Goal: Task Accomplishment & Management: Use online tool/utility

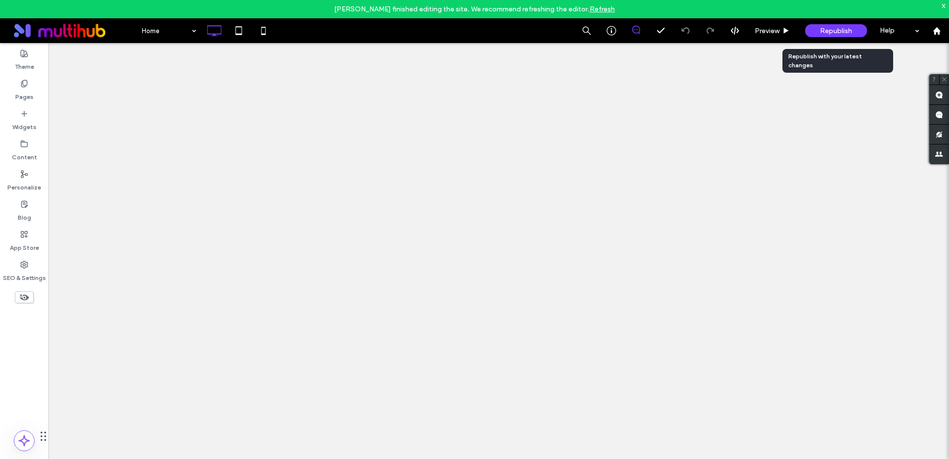
click at [824, 32] on span "Republish" at bounding box center [836, 31] width 32 height 8
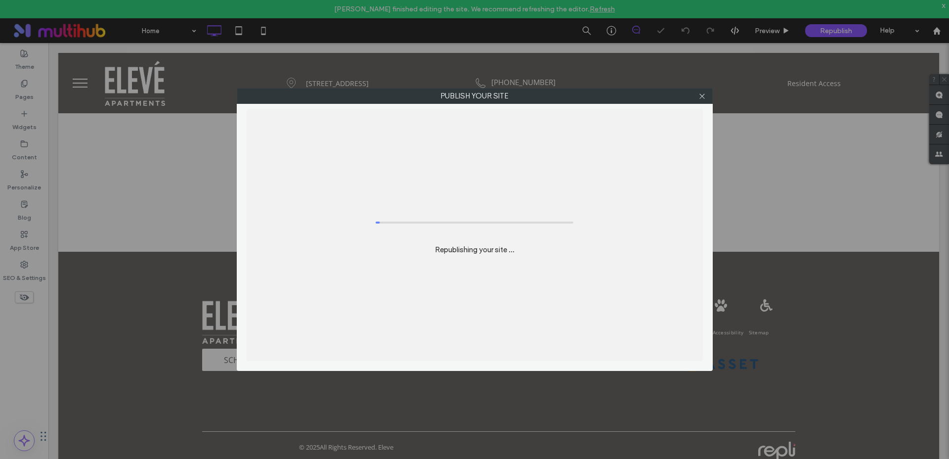
click at [827, 30] on div "Publish your site Republishing your site ..." at bounding box center [474, 229] width 949 height 459
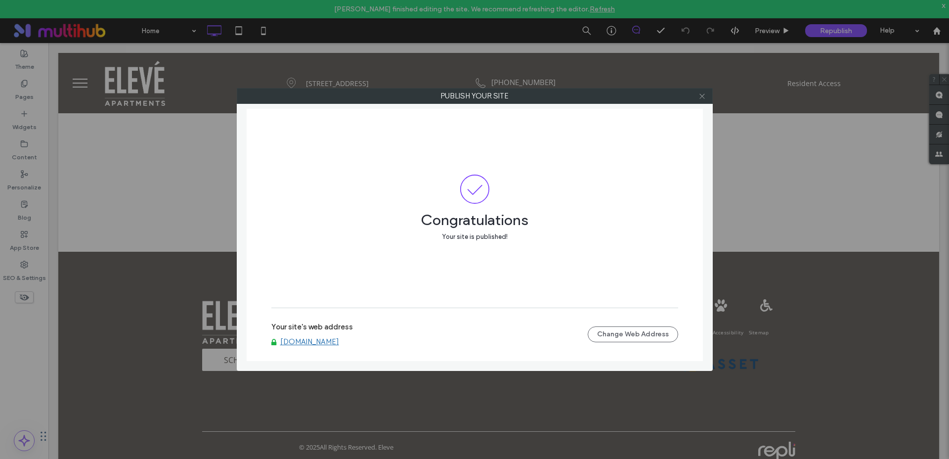
click at [704, 100] on span at bounding box center [702, 96] width 7 height 15
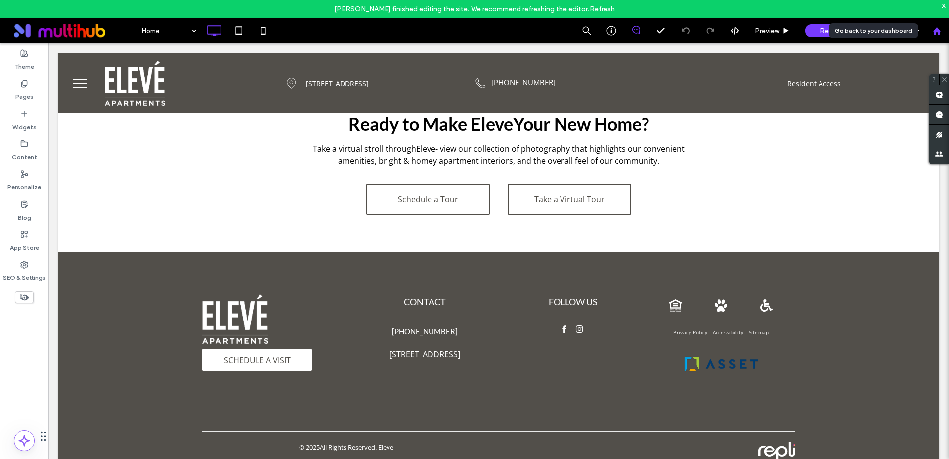
click at [938, 27] on icon at bounding box center [937, 31] width 8 height 8
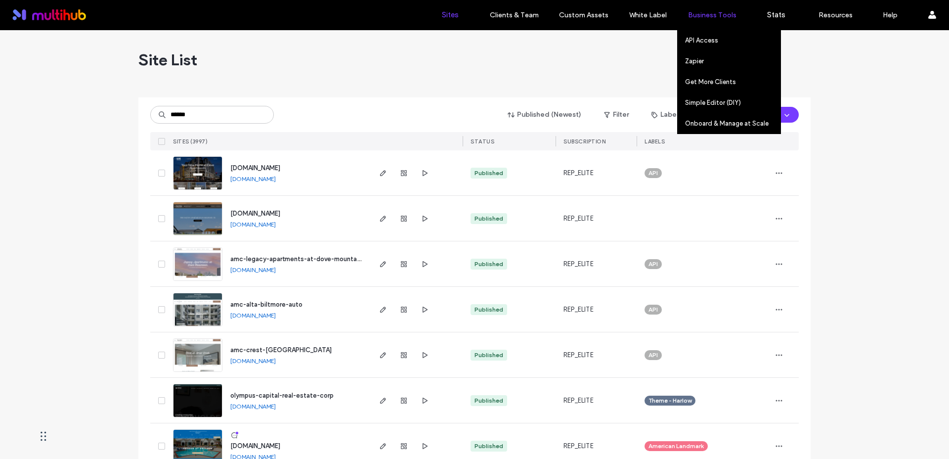
type input "******"
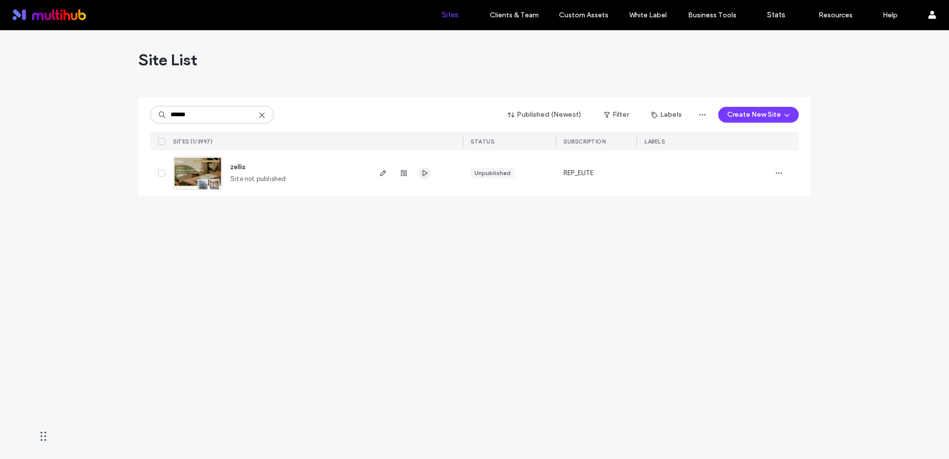
click at [423, 173] on icon "button" at bounding box center [425, 173] width 8 height 8
click at [380, 175] on icon "button" at bounding box center [383, 173] width 8 height 8
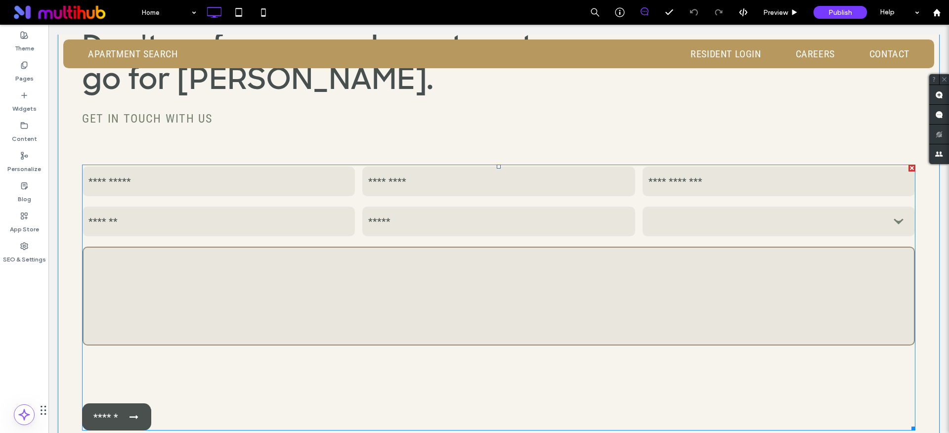
scroll to position [2338, 0]
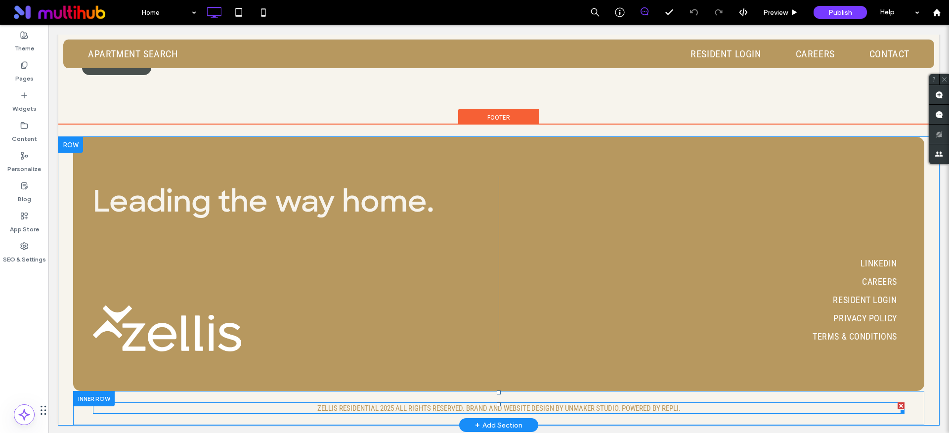
click at [331, 406] on span "ZELLIS RESIDENTIAL 2025 ALL RIGHTS RESERVED. BRAND AND WEBSITE DESIGN BY UNMAKE…" at bounding box center [498, 408] width 363 height 9
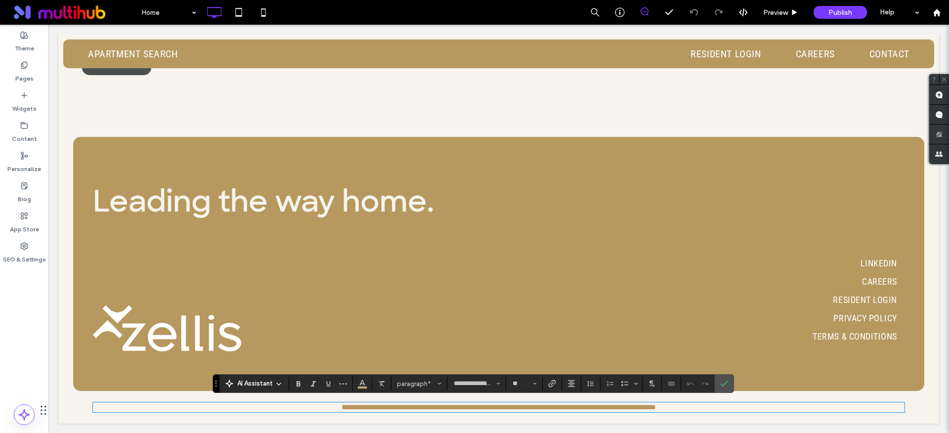
click at [375, 410] on span "**********" at bounding box center [499, 406] width 314 height 7
click at [920, 404] on div "**********" at bounding box center [498, 280] width 881 height 287
click at [31, 99] on label "Widgets" at bounding box center [24, 106] width 24 height 14
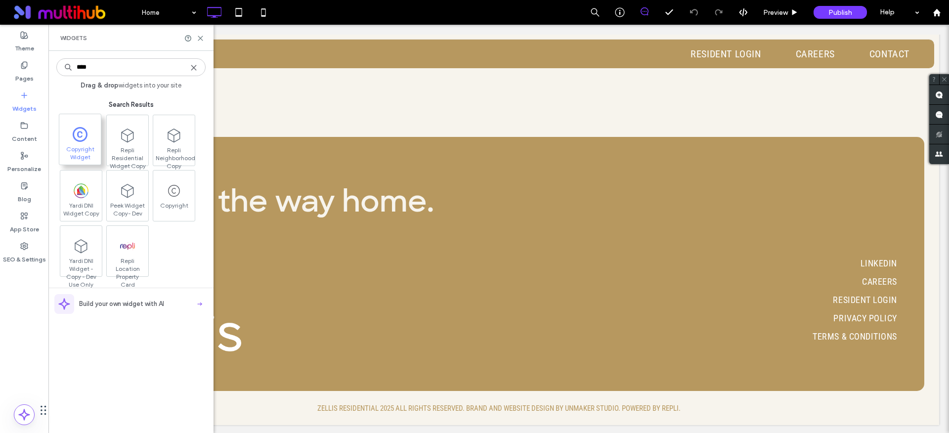
type input "****"
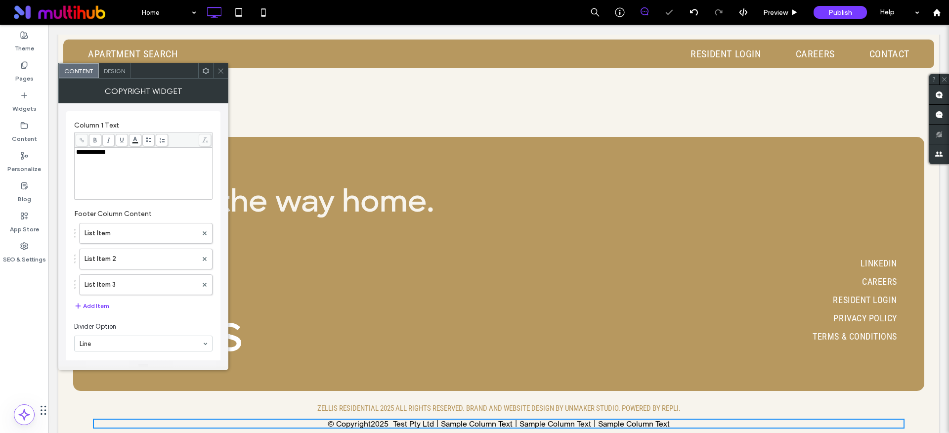
click at [118, 166] on div "**********" at bounding box center [143, 173] width 135 height 49
click at [123, 153] on span "**********" at bounding box center [144, 159] width 136 height 20
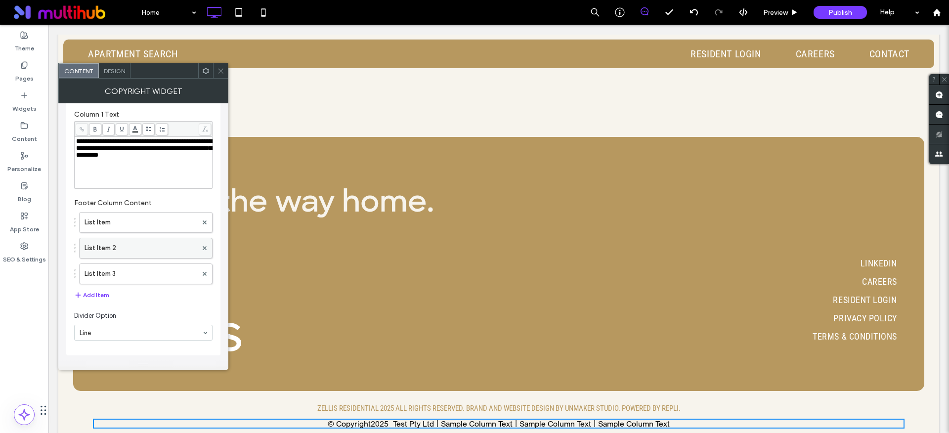
scroll to position [0, 0]
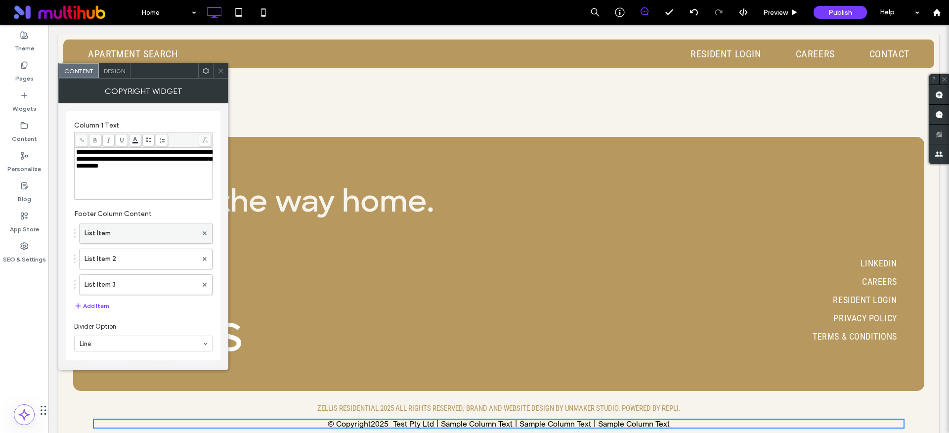
click at [130, 232] on label "List Item" at bounding box center [141, 233] width 113 height 20
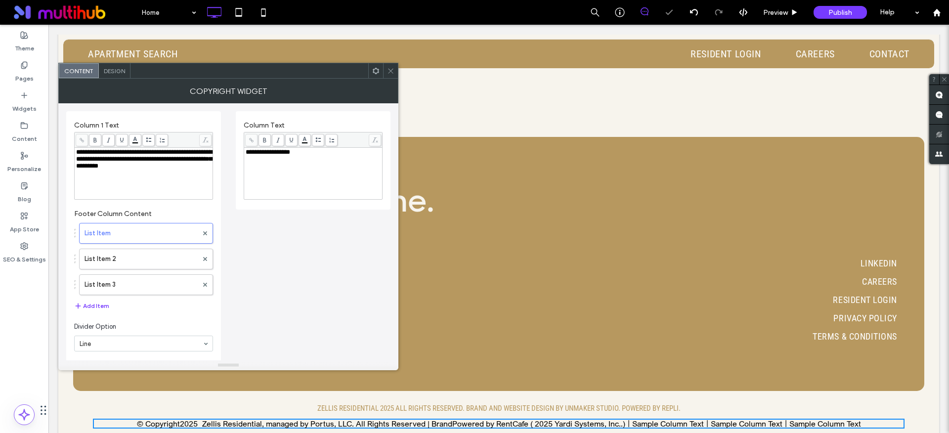
click at [127, 163] on span "**********" at bounding box center [144, 159] width 136 height 20
click at [205, 233] on use at bounding box center [205, 233] width 4 height 4
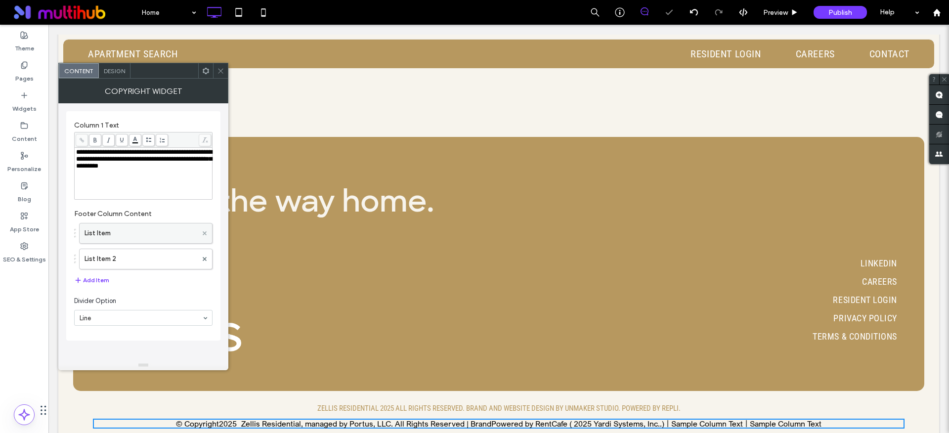
click at [205, 233] on icon at bounding box center [205, 233] width 4 height 4
click at [205, 233] on use at bounding box center [205, 233] width 4 height 4
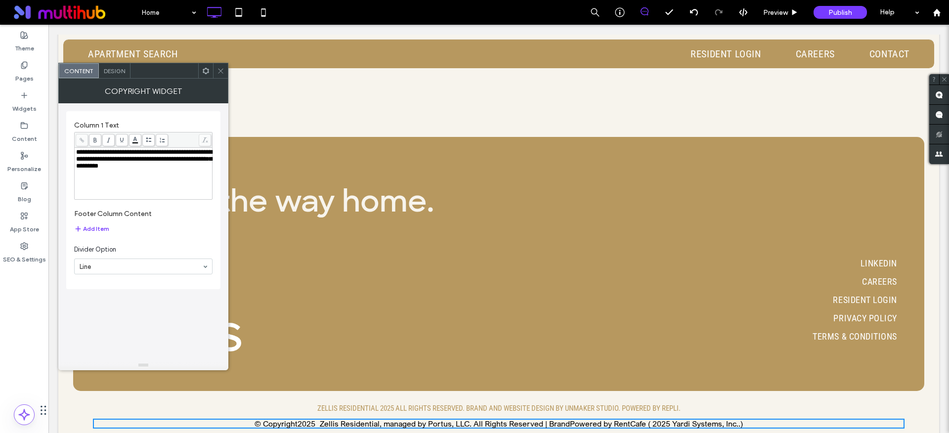
click at [139, 169] on span "**********" at bounding box center [144, 159] width 136 height 20
click at [88, 159] on span "**********" at bounding box center [144, 159] width 136 height 20
click at [111, 315] on div "**********" at bounding box center [143, 231] width 154 height 257
click at [113, 74] on div "Design" at bounding box center [115, 70] width 32 height 15
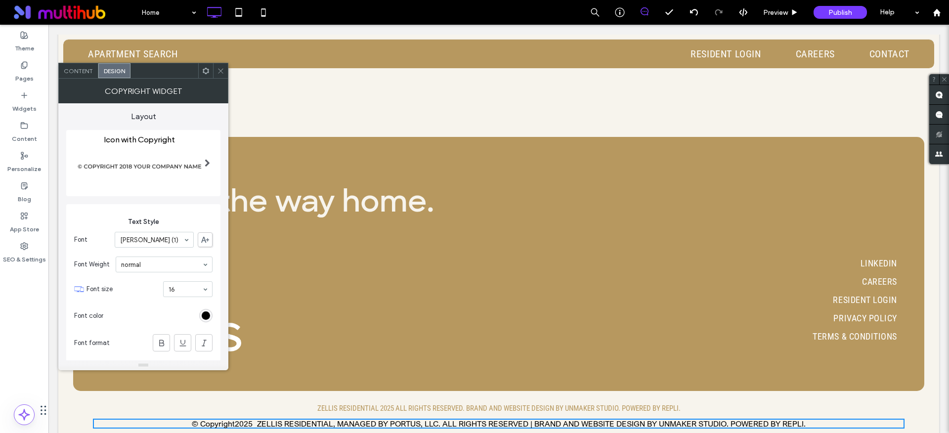
click at [184, 166] on img at bounding box center [139, 166] width 131 height 45
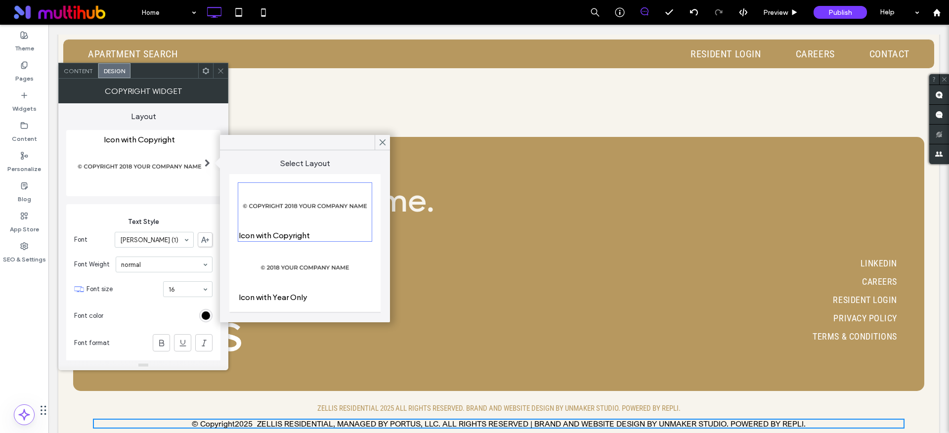
click at [283, 299] on div "Icon with Year Only" at bounding box center [305, 273] width 132 height 56
click at [280, 205] on img at bounding box center [305, 206] width 132 height 45
click at [281, 292] on div "Icon with Year Only" at bounding box center [305, 273] width 132 height 56
click at [80, 71] on span "Content" at bounding box center [78, 70] width 29 height 7
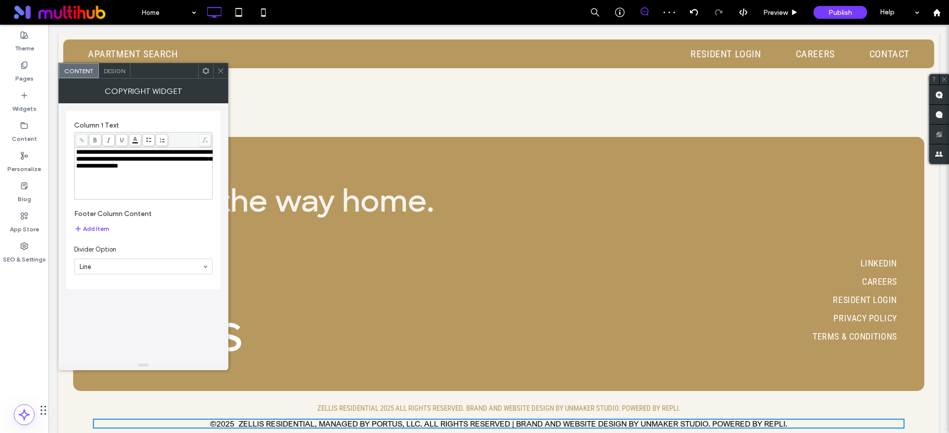
click at [90, 160] on span "**********" at bounding box center [144, 159] width 136 height 20
click at [215, 73] on div at bounding box center [220, 70] width 15 height 15
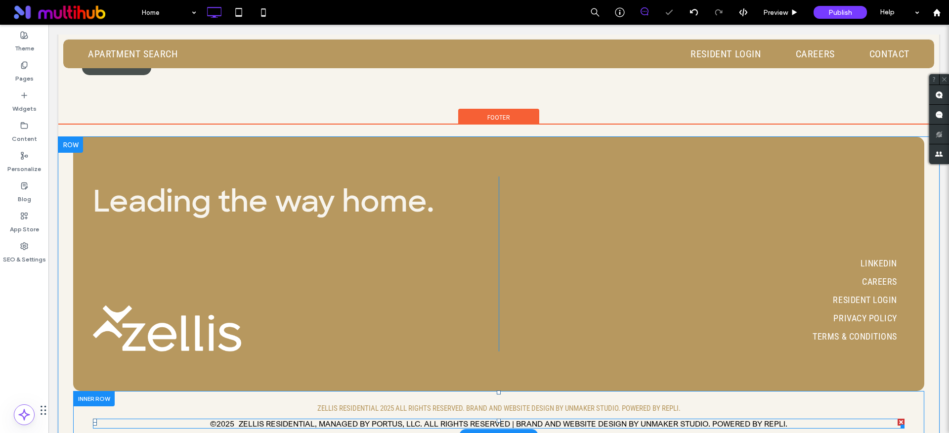
click at [226, 421] on span at bounding box center [499, 424] width 812 height 10
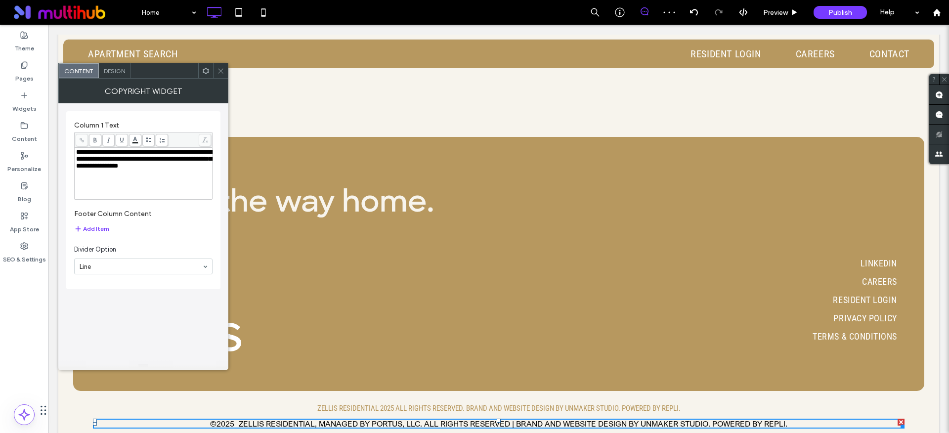
click at [219, 66] on span at bounding box center [220, 70] width 7 height 15
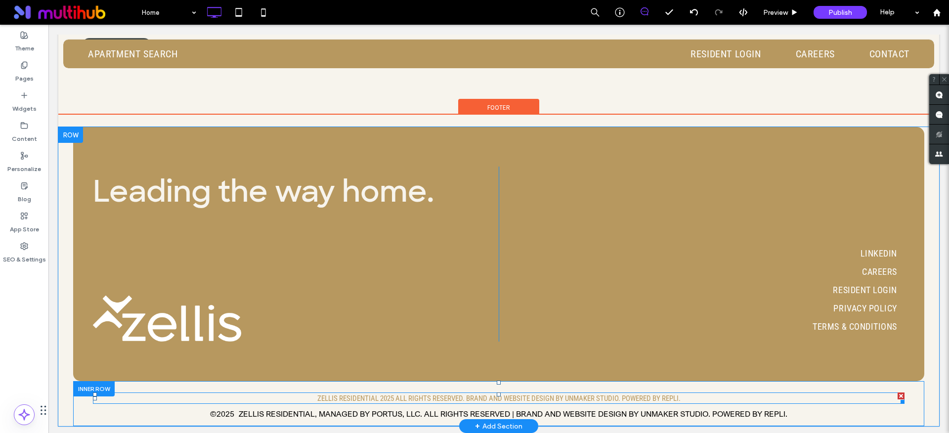
scroll to position [2349, 0]
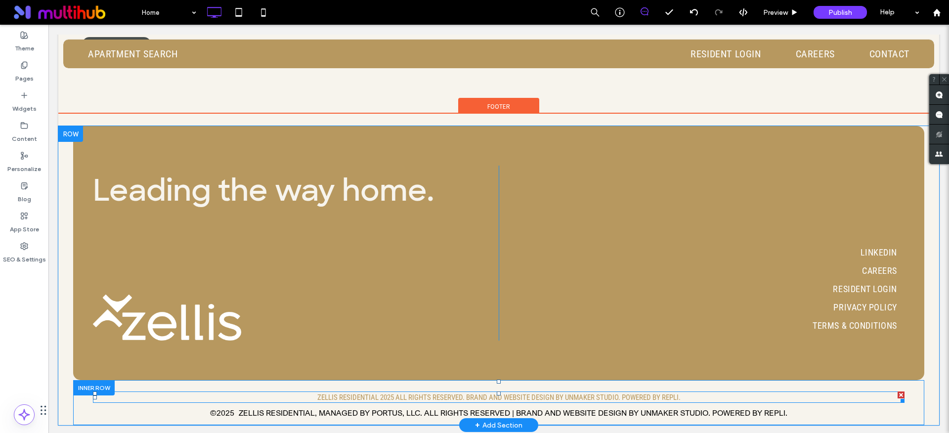
click at [639, 396] on span "ZELLIS RESIDENTIAL 2025 ALL RIGHTS RESERVED. BRAND AND WEBSITE DESIGN BY UNMAKE…" at bounding box center [498, 397] width 363 height 9
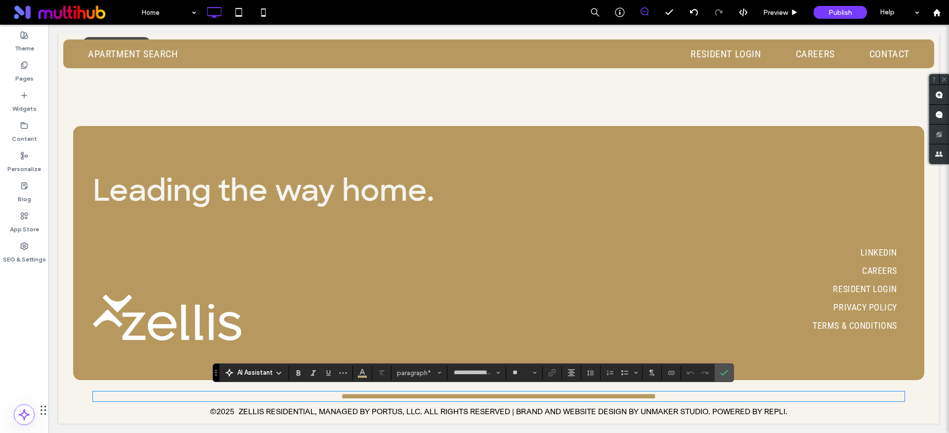
click at [487, 408] on p "ZELLIS RESIDENTIAL, MANAGED BY PORTUS, LLC. ALL RIGHTS RESERVED | BRAND AND WEB…" at bounding box center [513, 411] width 549 height 10
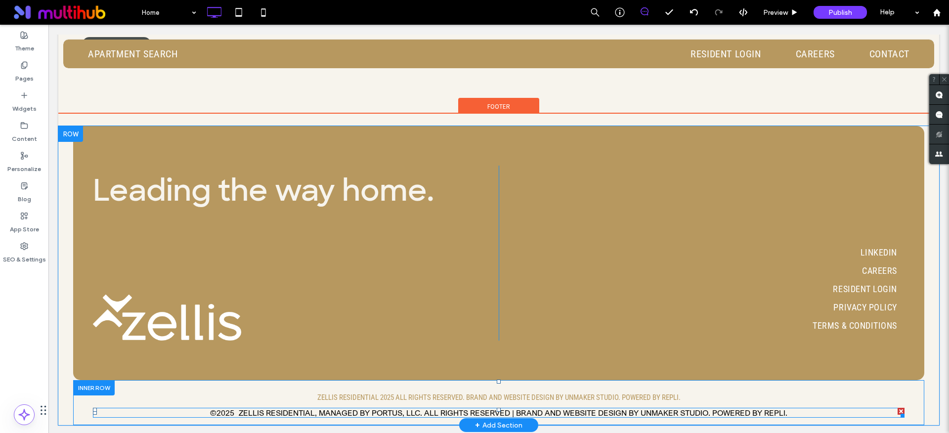
click at [464, 409] on span at bounding box center [499, 413] width 812 height 10
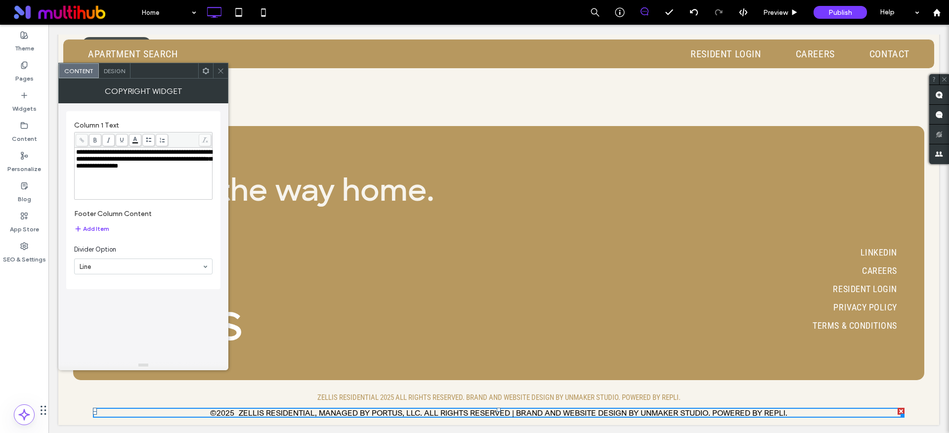
click at [119, 65] on div "Design" at bounding box center [115, 70] width 32 height 15
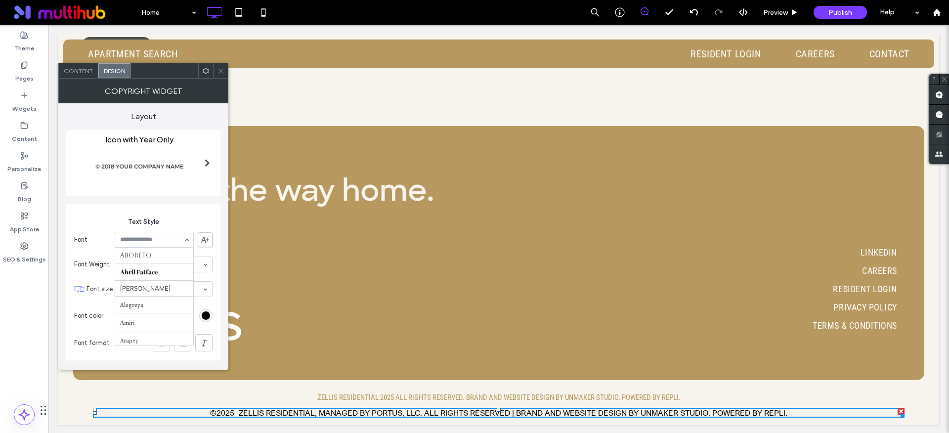
scroll to position [117, 0]
type input "****"
click at [209, 321] on div at bounding box center [205, 315] width 13 height 13
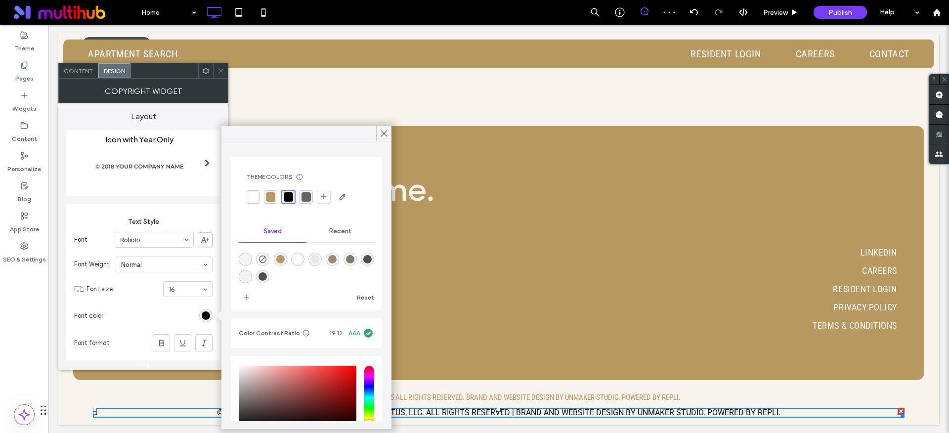
click at [206, 316] on div "rgb(0, 0, 0)" at bounding box center [206, 315] width 8 height 8
click at [270, 201] on div "rgba(183,152,95,1)" at bounding box center [270, 196] width 9 height 9
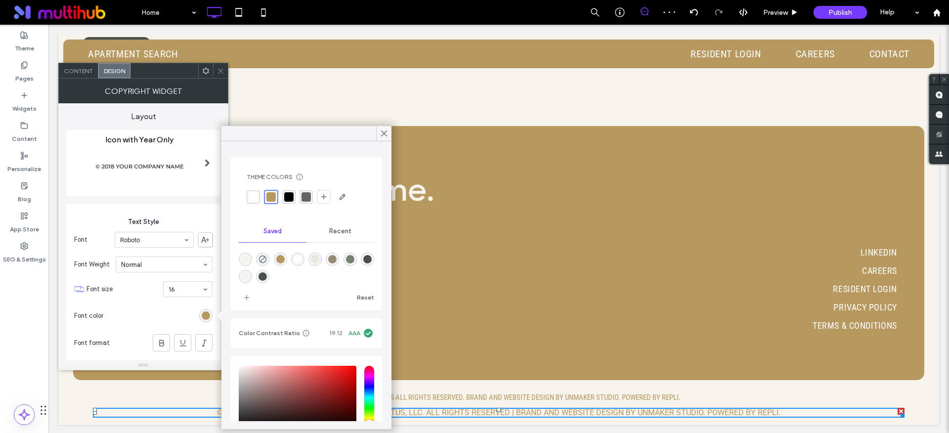
click at [221, 73] on icon at bounding box center [220, 70] width 7 height 7
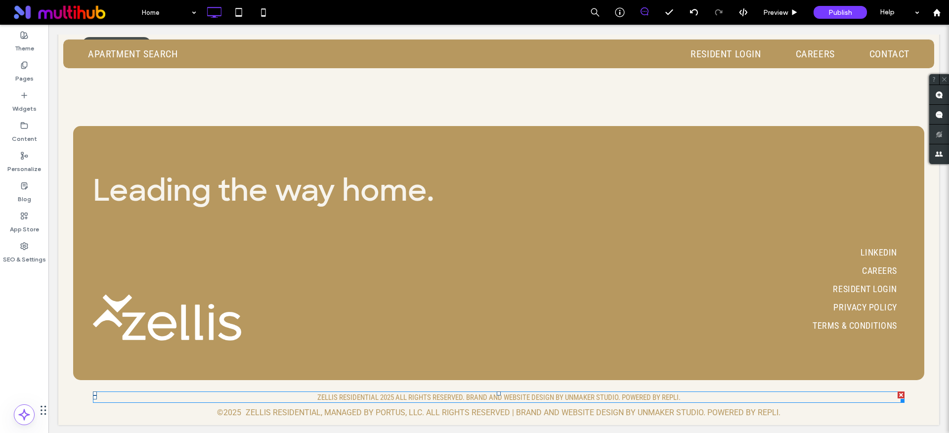
click at [333, 393] on span "ZELLIS RESIDENTIAL 2025 ALL RIGHTS RESERVED. BRAND AND WEBSITE DESIGN BY UNMAKE…" at bounding box center [498, 397] width 363 height 9
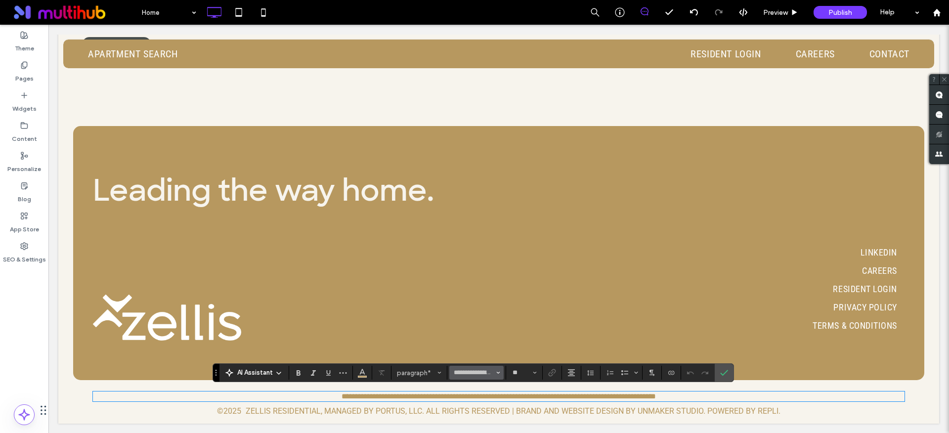
click at [497, 376] on span "Font & Font weight" at bounding box center [498, 372] width 4 height 13
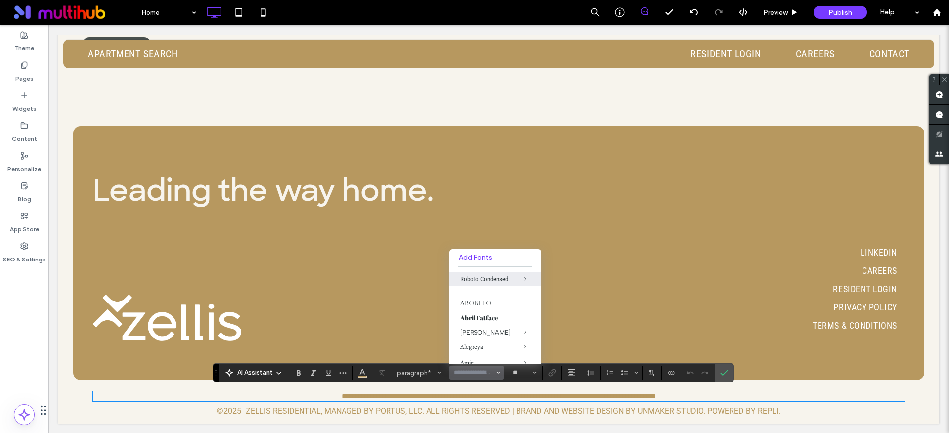
click at [477, 414] on p "ZELLIS RESIDENTIAL, MANAGED BY PORTUS, LLC. ALL RIGHTS RESERVED | BRAND AND WEB…" at bounding box center [513, 411] width 535 height 10
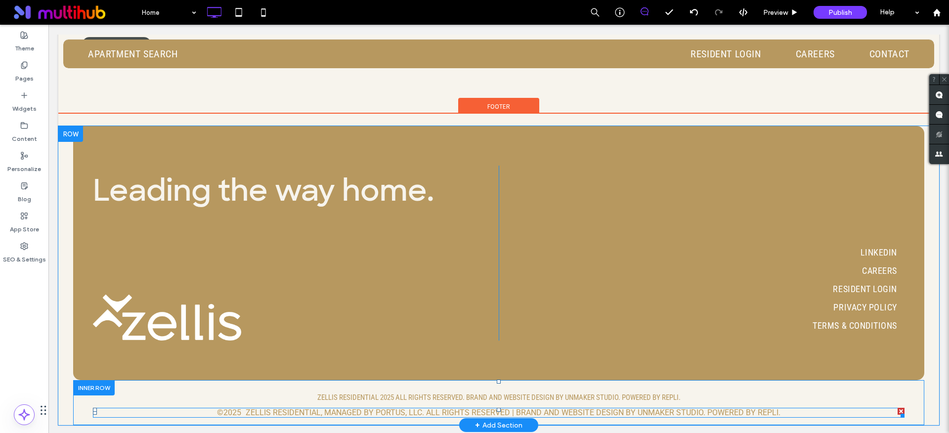
click at [473, 411] on span at bounding box center [499, 413] width 812 height 10
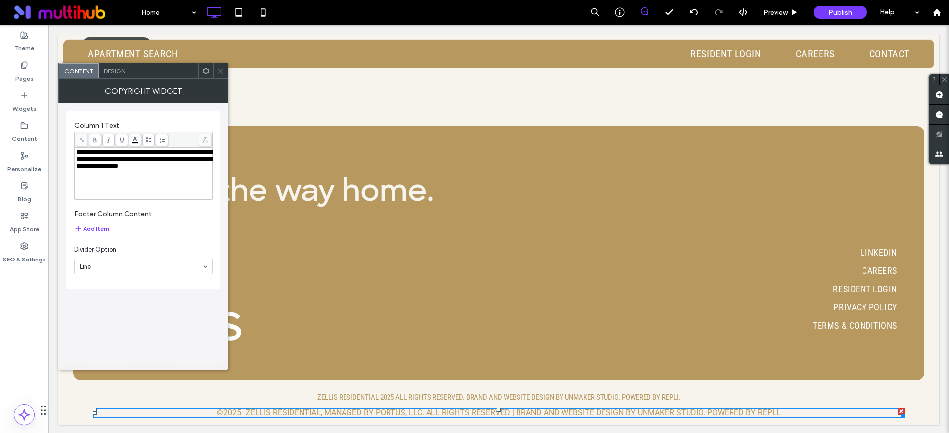
click at [115, 77] on div "Design" at bounding box center [115, 70] width 32 height 15
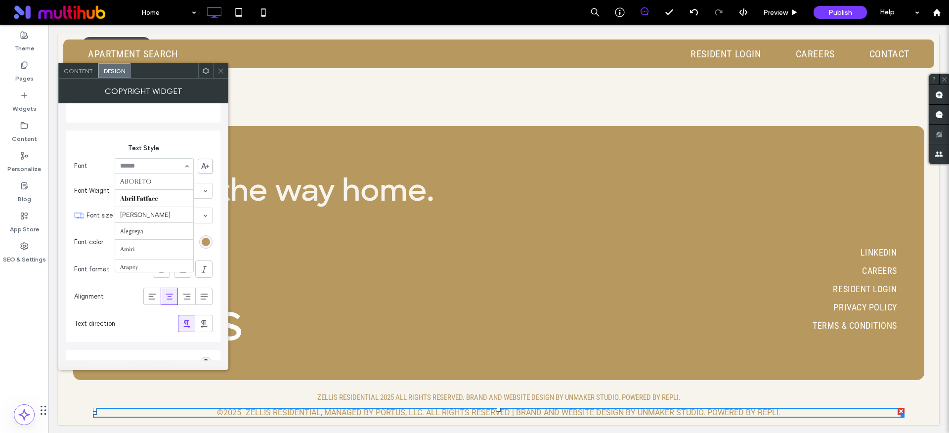
scroll to position [933, 0]
click at [206, 243] on div "rgb(183, 152, 95)" at bounding box center [206, 242] width 8 height 8
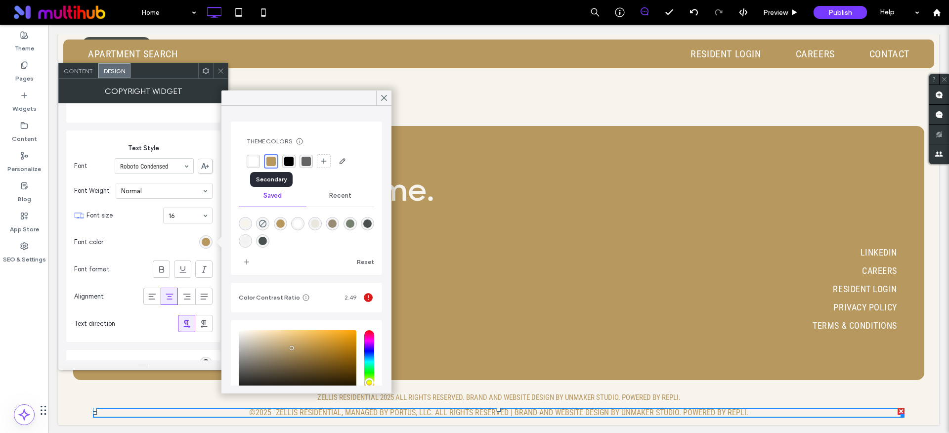
click at [275, 162] on div "rgba(183,152,95,1)" at bounding box center [271, 161] width 9 height 9
click at [337, 227] on div "rgba(152,140,118,1)" at bounding box center [332, 224] width 8 height 8
type input "*******"
click at [267, 164] on div "rgba(183,152,95,1)" at bounding box center [270, 161] width 9 height 9
click at [385, 96] on use at bounding box center [384, 97] width 5 height 5
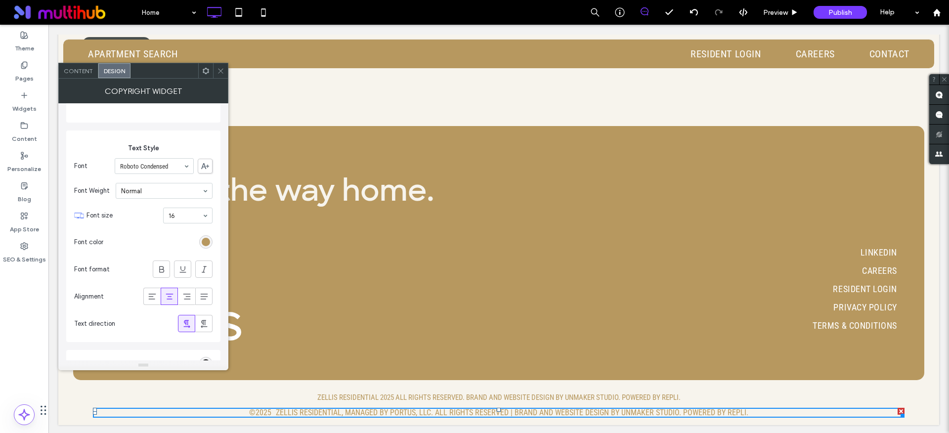
click at [220, 71] on icon at bounding box center [220, 70] width 7 height 7
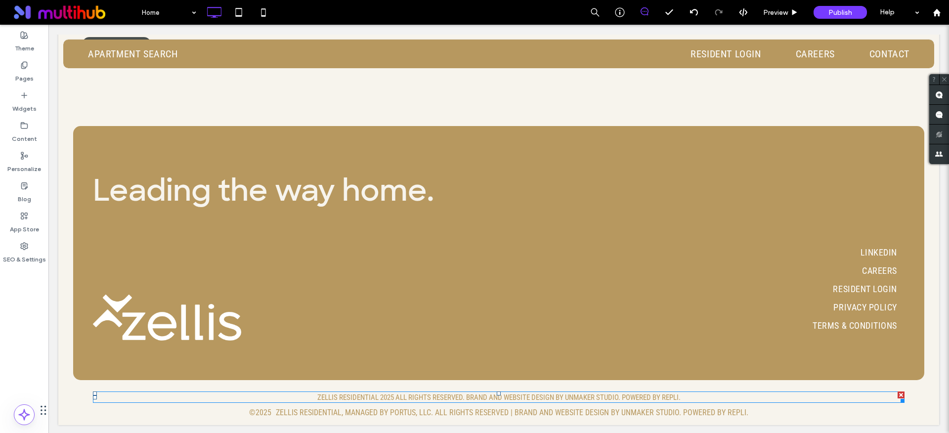
click at [898, 393] on div at bounding box center [901, 395] width 7 height 7
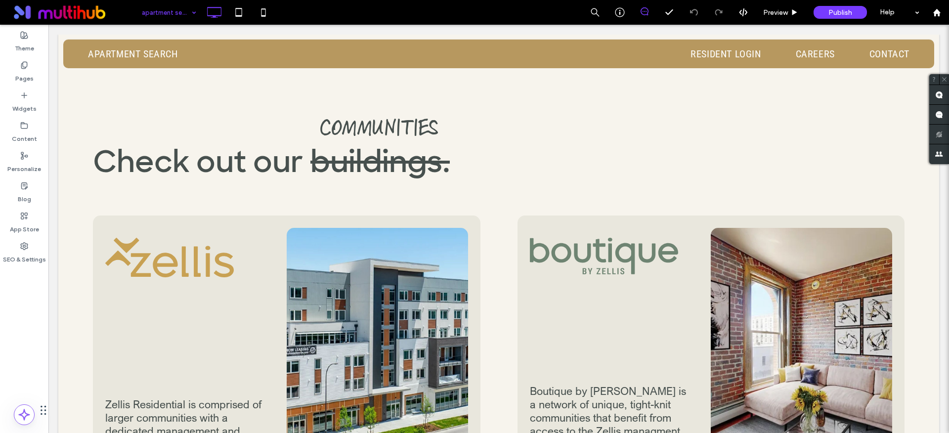
click at [179, 17] on input at bounding box center [166, 12] width 49 height 25
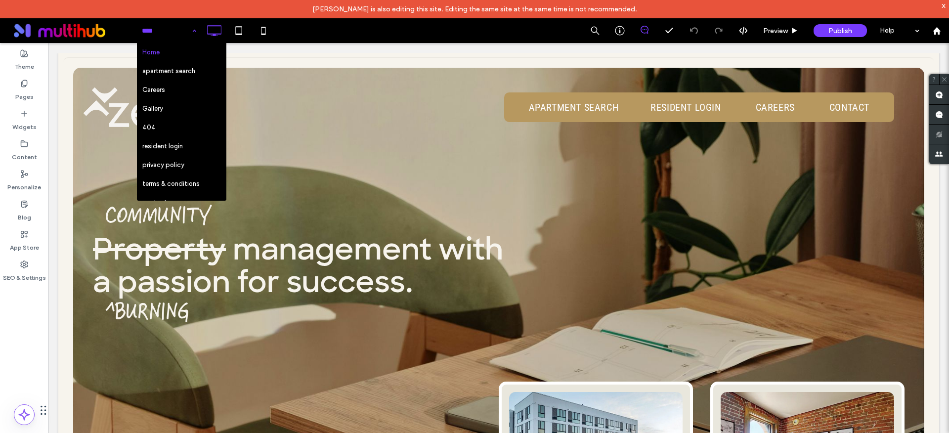
click at [166, 32] on input at bounding box center [166, 30] width 49 height 25
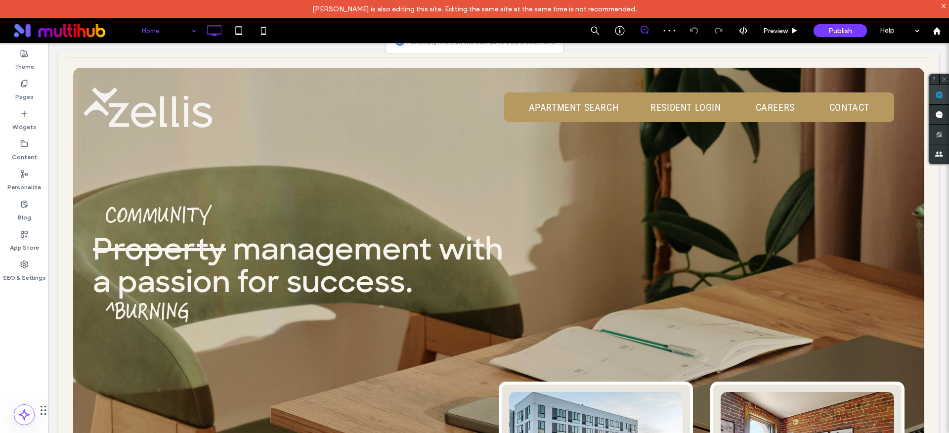
click at [940, 96] on use at bounding box center [939, 95] width 8 height 8
click at [546, 117] on link "apartment search" at bounding box center [565, 107] width 107 height 23
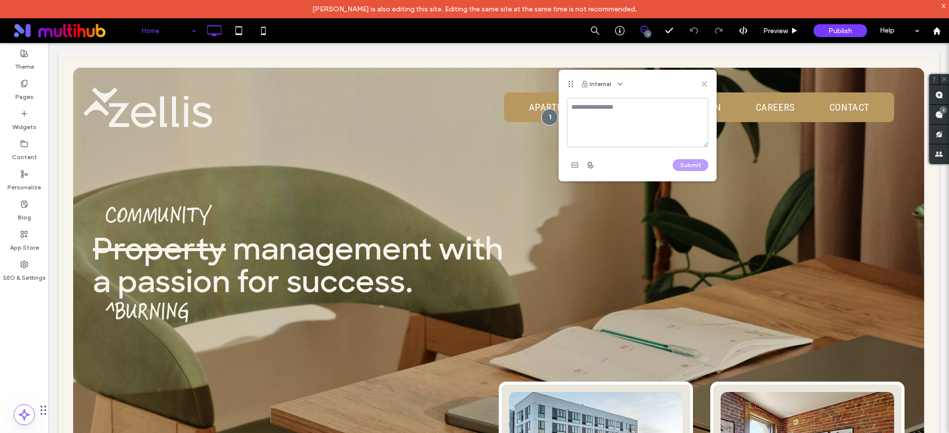
click at [704, 83] on icon at bounding box center [705, 84] width 8 height 8
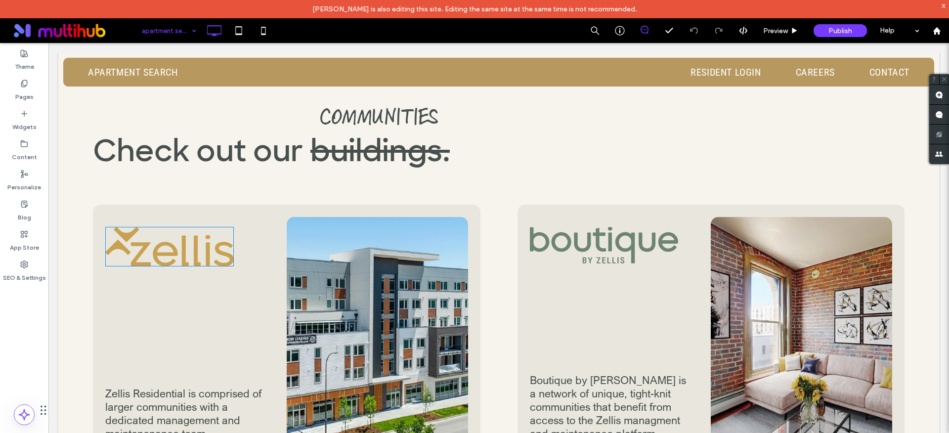
scroll to position [46, 0]
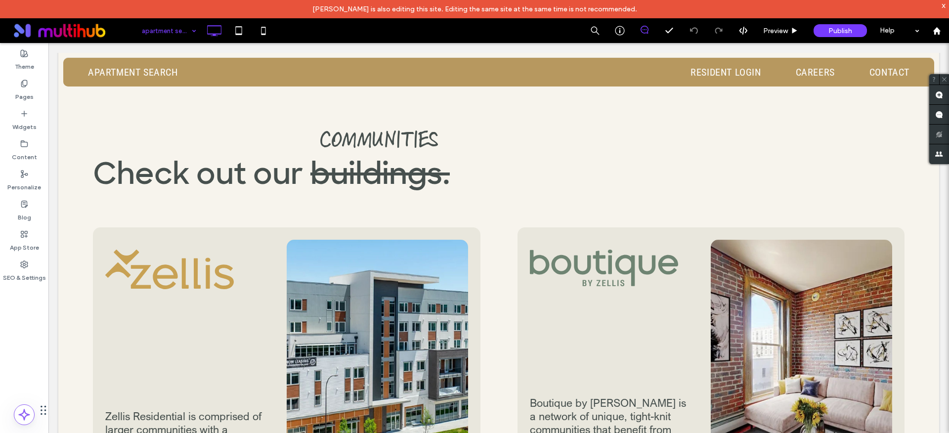
click at [184, 29] on input at bounding box center [166, 30] width 49 height 25
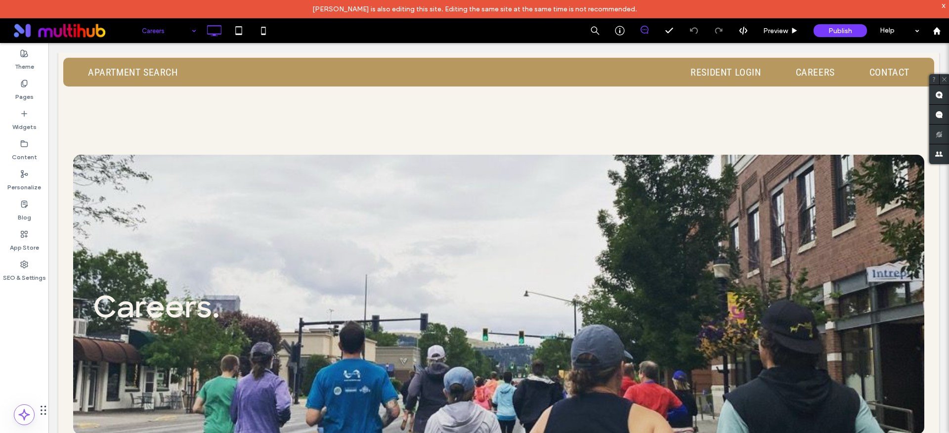
click at [172, 33] on input at bounding box center [166, 30] width 49 height 25
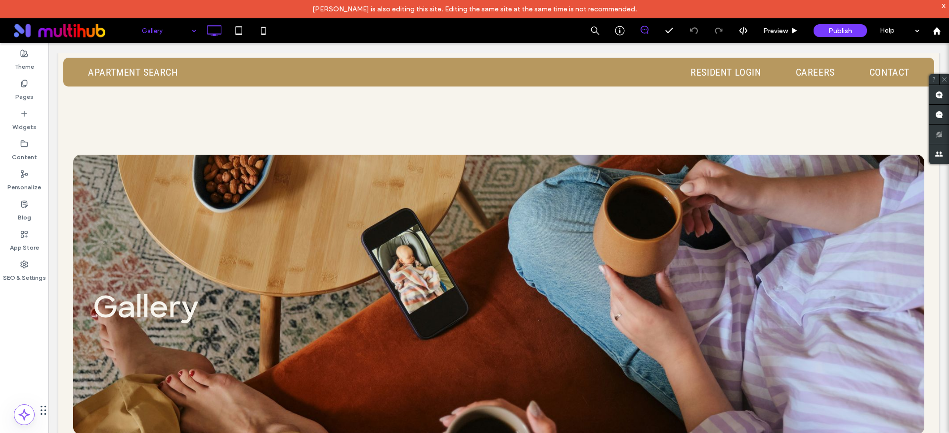
click at [166, 33] on input at bounding box center [166, 30] width 49 height 25
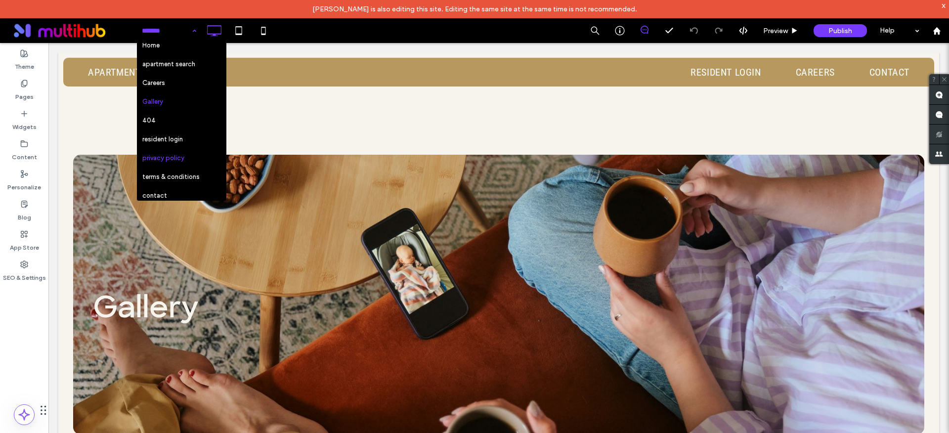
scroll to position [10, 0]
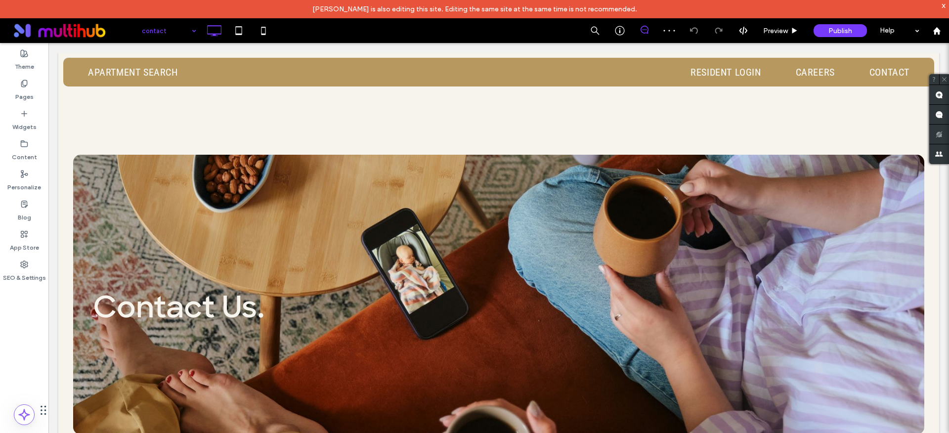
click at [164, 27] on input at bounding box center [166, 30] width 49 height 25
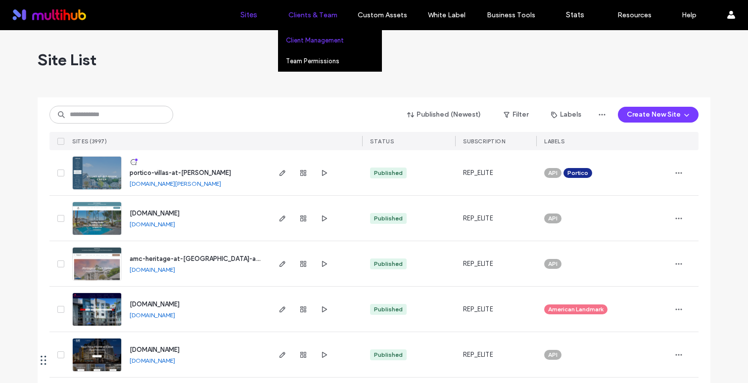
click at [316, 42] on label "Client Management" at bounding box center [315, 40] width 58 height 7
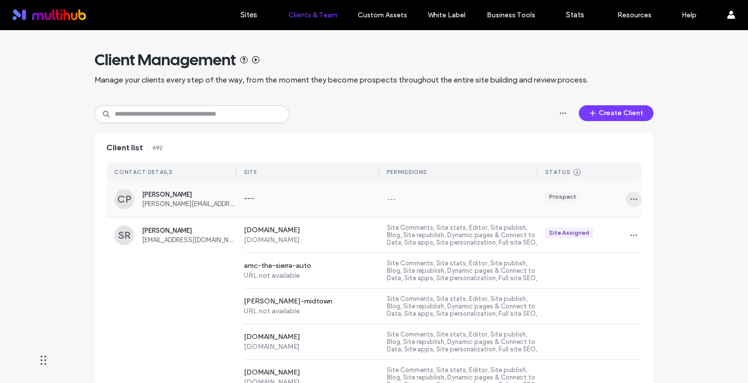
click at [629, 200] on icon "button" at bounding box center [633, 199] width 8 height 8
click at [656, 226] on span "Sites & Permissions" at bounding box center [670, 225] width 56 height 10
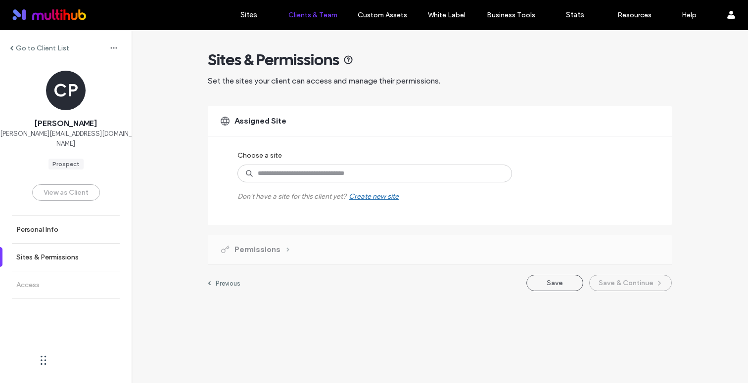
click at [279, 246] on div "Permissions" at bounding box center [255, 249] width 70 height 11
click at [325, 175] on input at bounding box center [374, 174] width 274 height 18
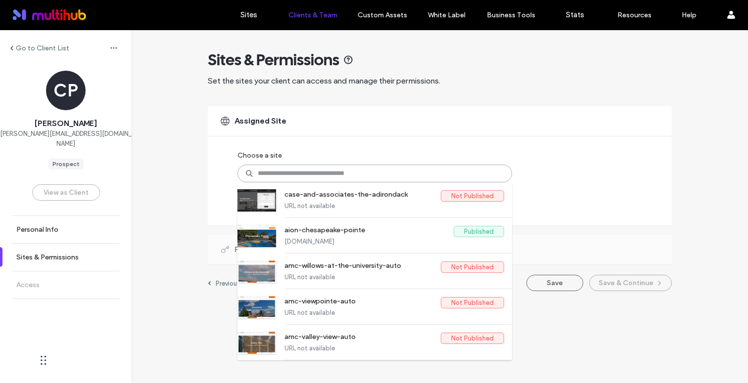
paste input "**********"
type input "**********"
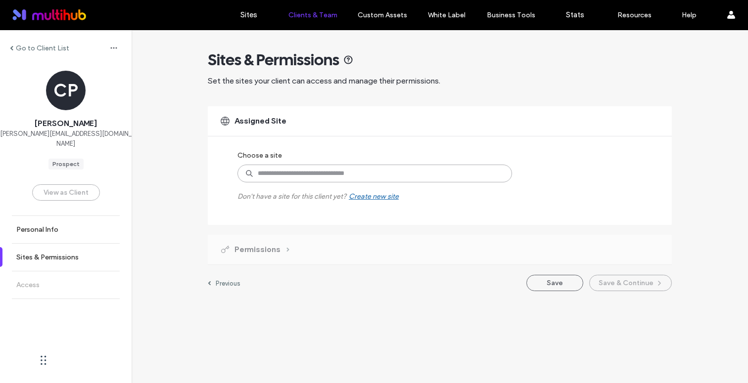
paste input "********"
type input "********"
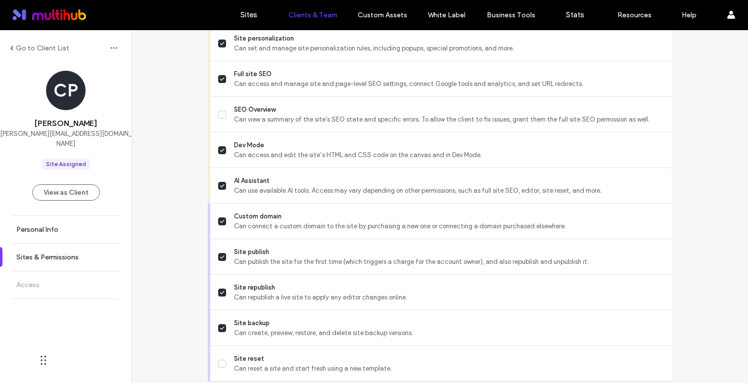
scroll to position [825, 0]
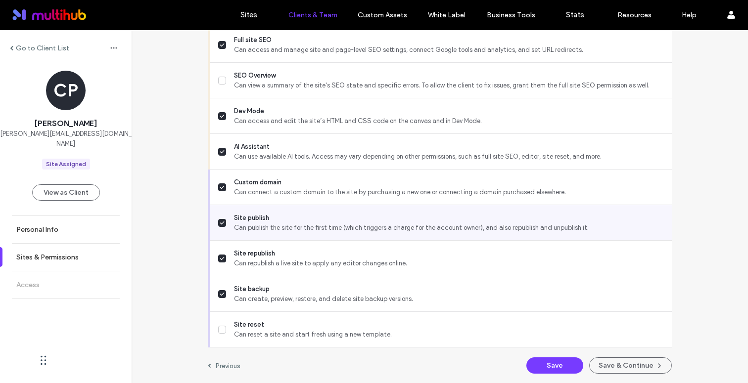
click at [222, 227] on label "Site publish Can publish the site for the first time (which triggers a charge f…" at bounding box center [440, 223] width 445 height 20
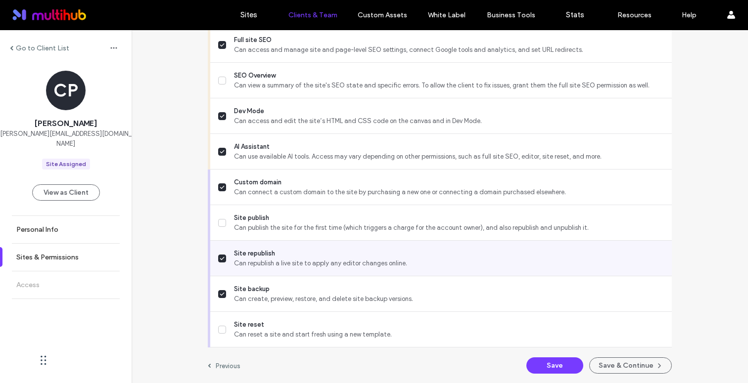
click at [220, 259] on icon at bounding box center [222, 259] width 5 height 4
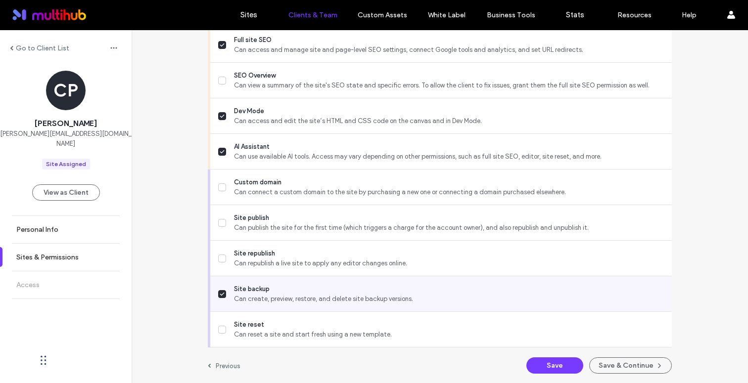
click at [220, 294] on icon at bounding box center [222, 294] width 4 height 2
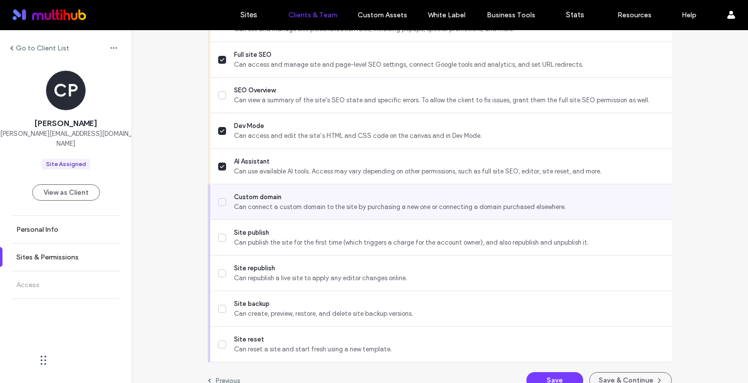
scroll to position [787, 0]
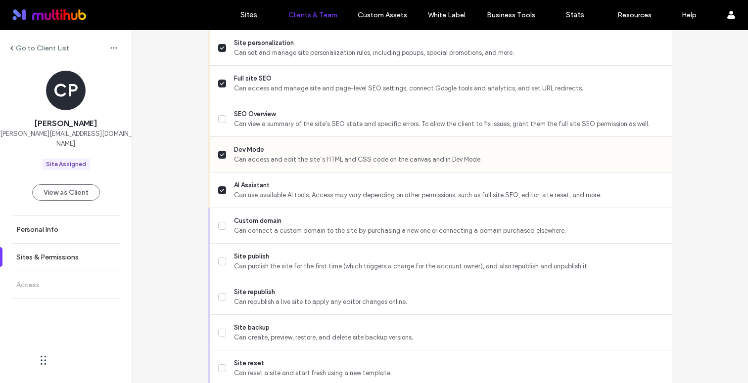
click at [223, 156] on label "Dev Mode Can access and edit the site’s HTML and CSS code on the canvas and in …" at bounding box center [440, 155] width 445 height 20
click at [222, 177] on div "AI Assistant Can use available AI tools. Access may vary depending on other per…" at bounding box center [444, 190] width 453 height 35
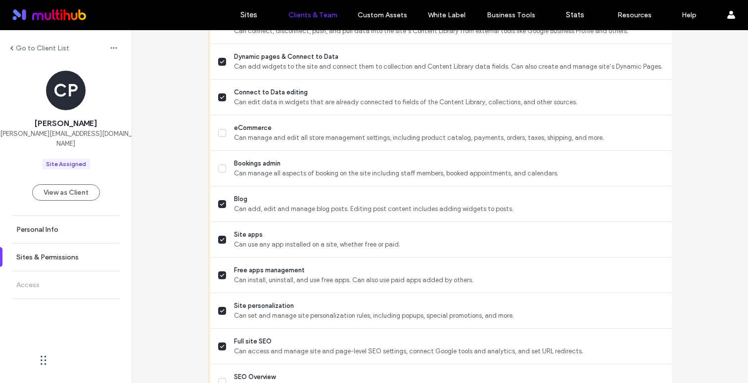
scroll to position [523, 0]
click at [234, 206] on span "Can add, edit and manage blog posts. Editing post content includes adding widge…" at bounding box center [449, 210] width 430 height 10
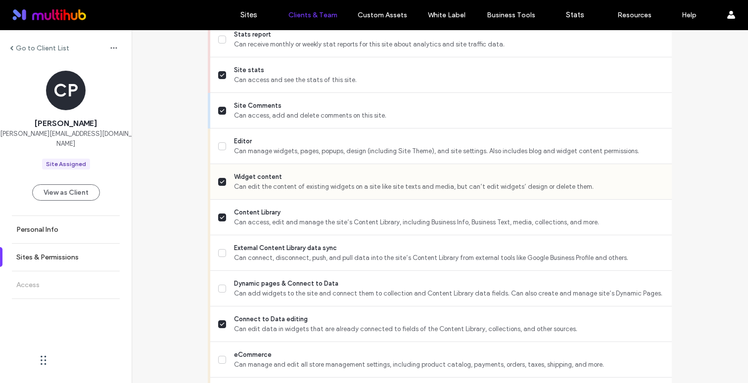
scroll to position [278, 0]
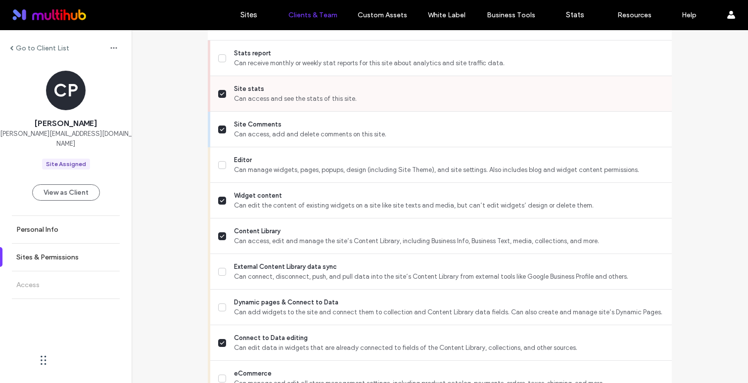
click at [244, 99] on span "Can access and see the stats of this site." at bounding box center [449, 99] width 430 height 10
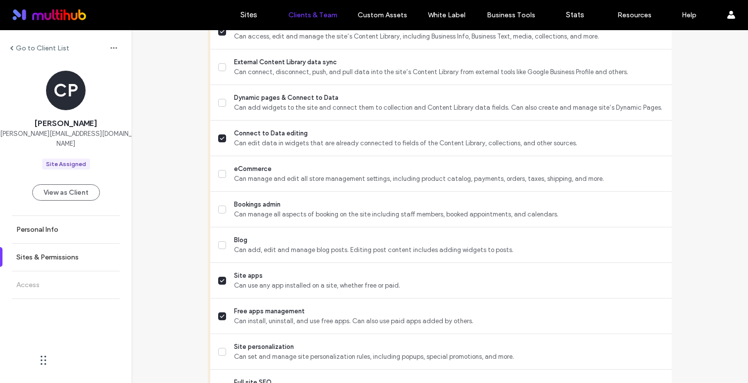
scroll to position [825, 0]
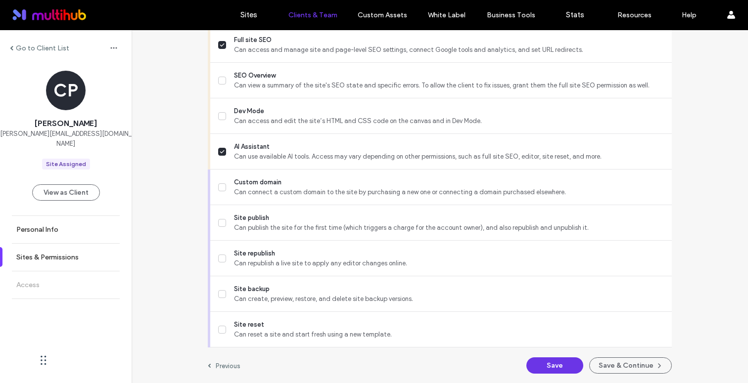
click at [564, 364] on button "Save" at bounding box center [554, 365] width 57 height 16
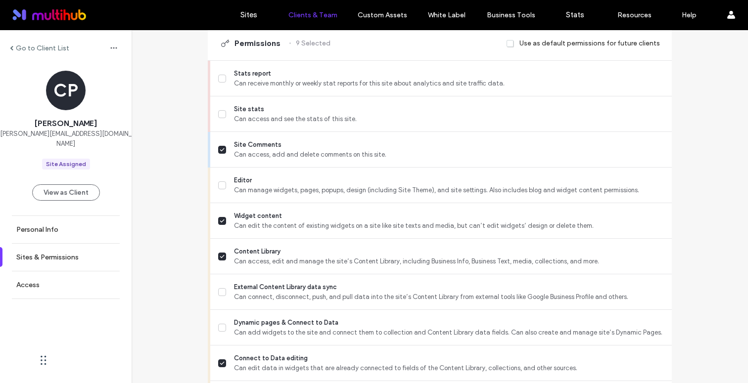
scroll to position [0, 0]
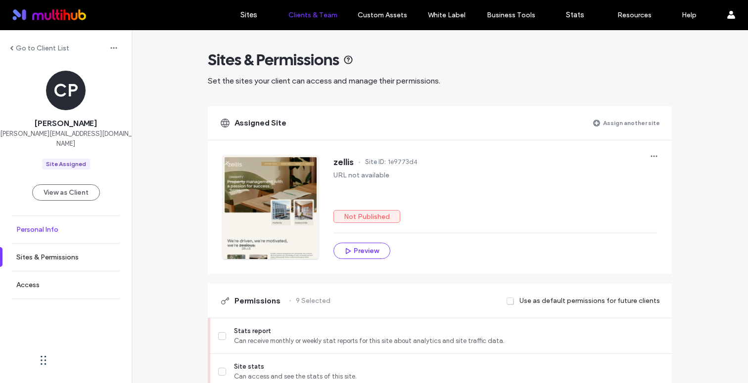
click at [52, 225] on label "Personal Info" at bounding box center [37, 229] width 42 height 8
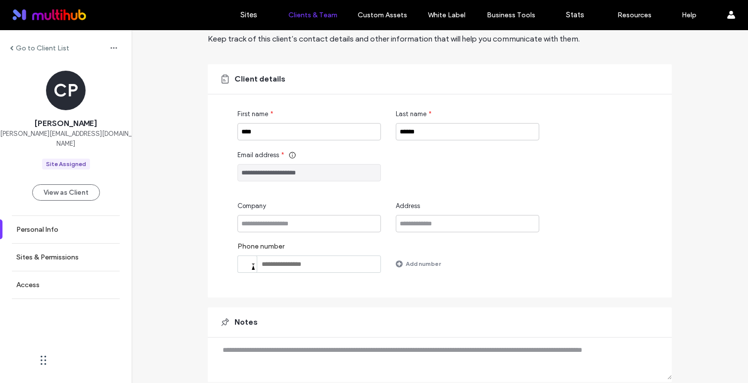
scroll to position [77, 0]
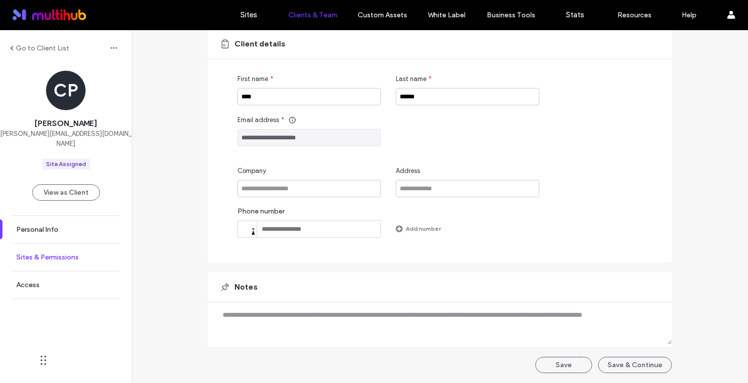
click at [44, 253] on link "Sites & Permissions" at bounding box center [66, 257] width 132 height 27
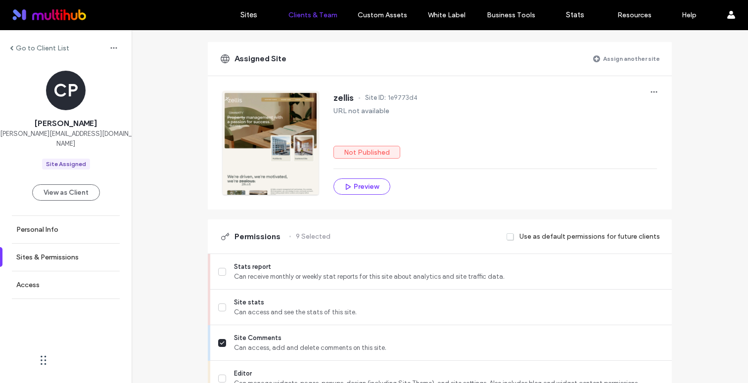
scroll to position [130, 0]
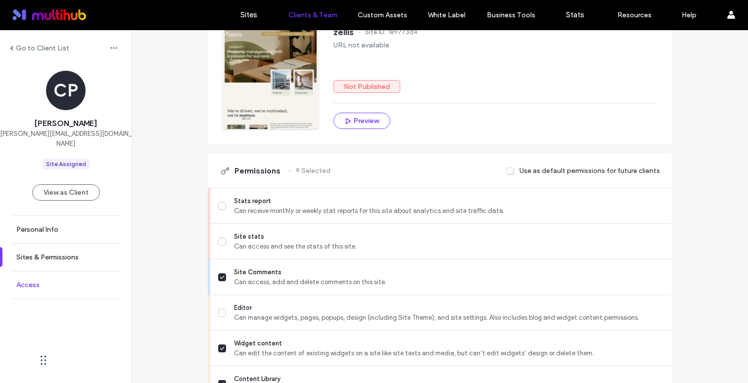
click at [31, 281] on label "Access" at bounding box center [27, 285] width 23 height 8
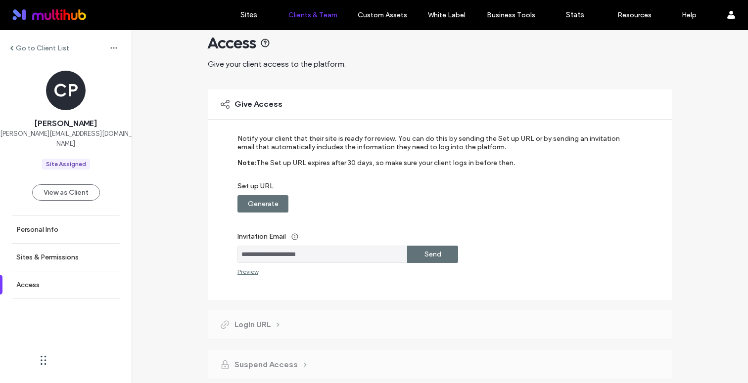
scroll to position [30, 0]
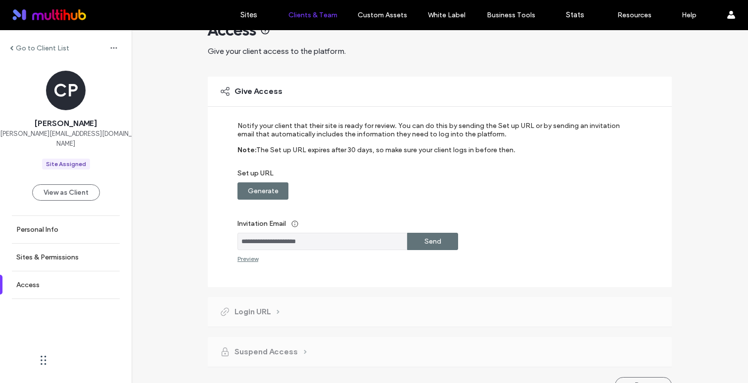
click at [257, 191] on label "Generate" at bounding box center [263, 191] width 31 height 18
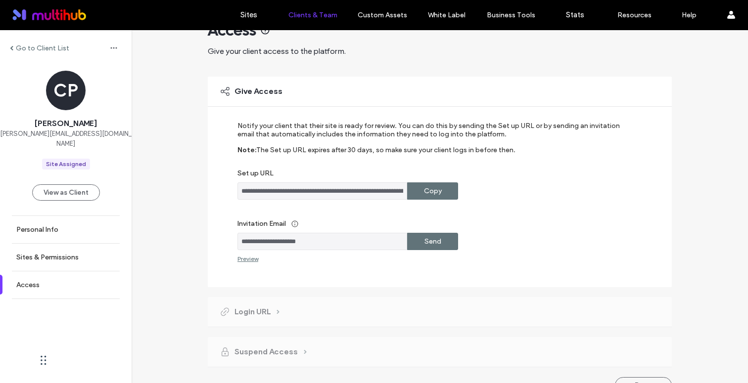
click at [426, 191] on label "Copy" at bounding box center [433, 191] width 18 height 18
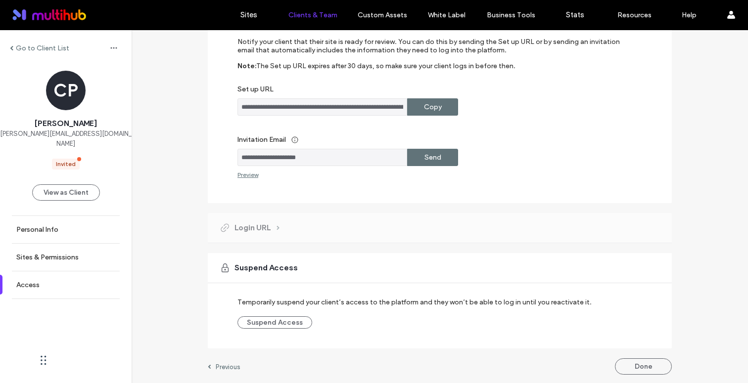
scroll to position [115, 0]
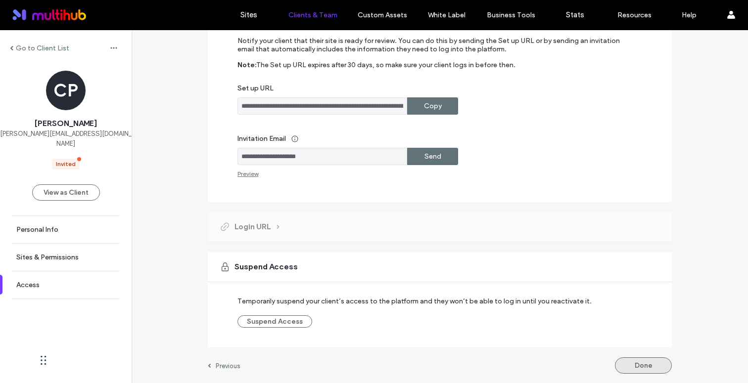
click at [626, 364] on button "Done" at bounding box center [643, 365] width 57 height 16
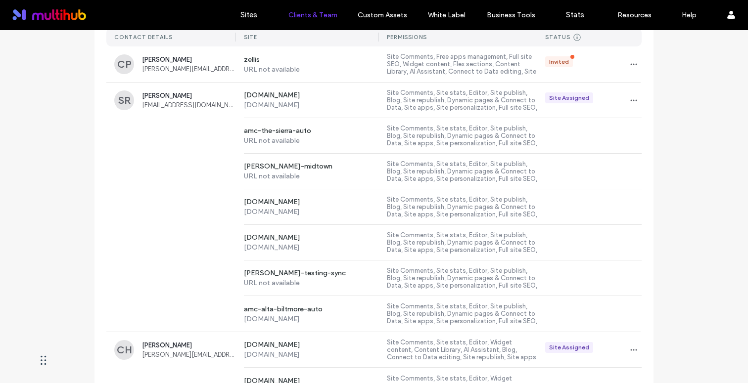
scroll to position [204, 0]
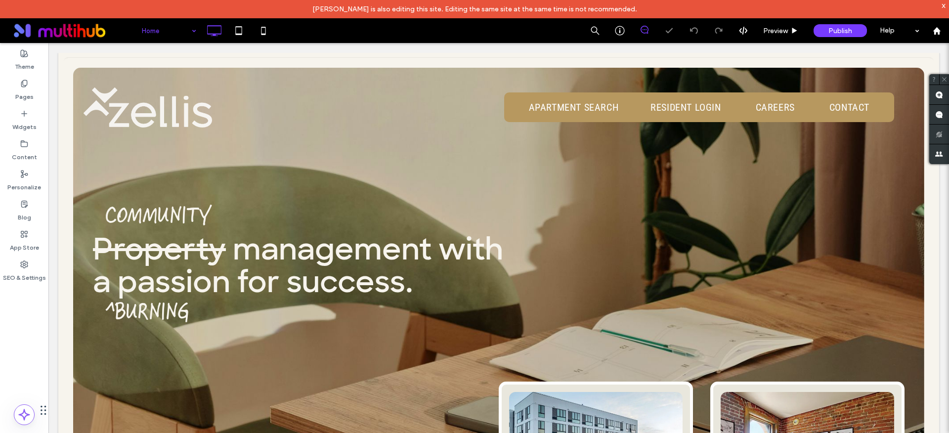
click at [175, 31] on input at bounding box center [166, 30] width 49 height 25
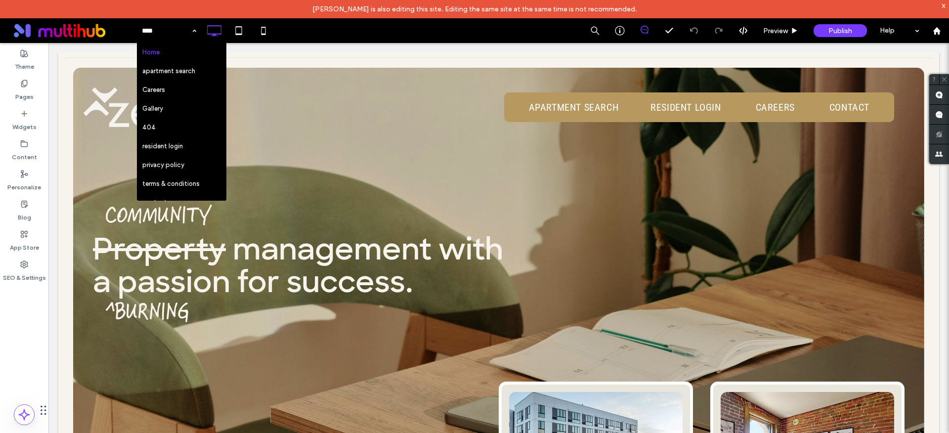
click at [347, 27] on div "Home apartment search Careers Gallery 404 resident login privacy policy terms &…" at bounding box center [542, 30] width 813 height 25
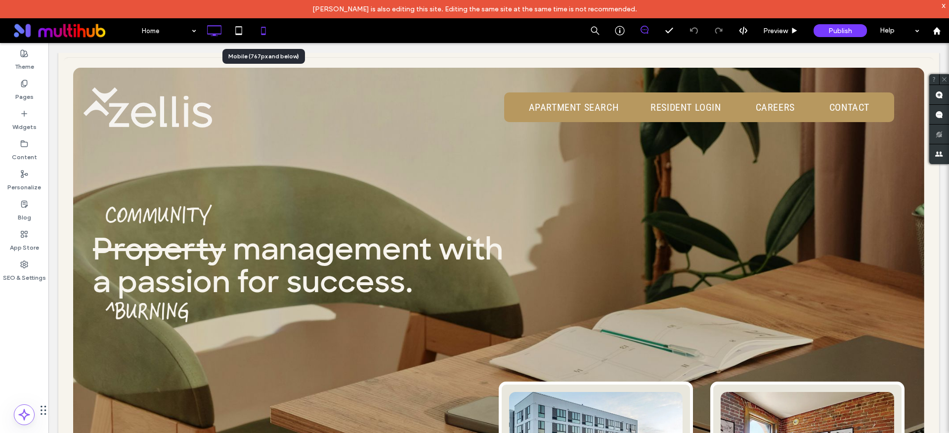
click at [268, 31] on icon at bounding box center [264, 31] width 20 height 20
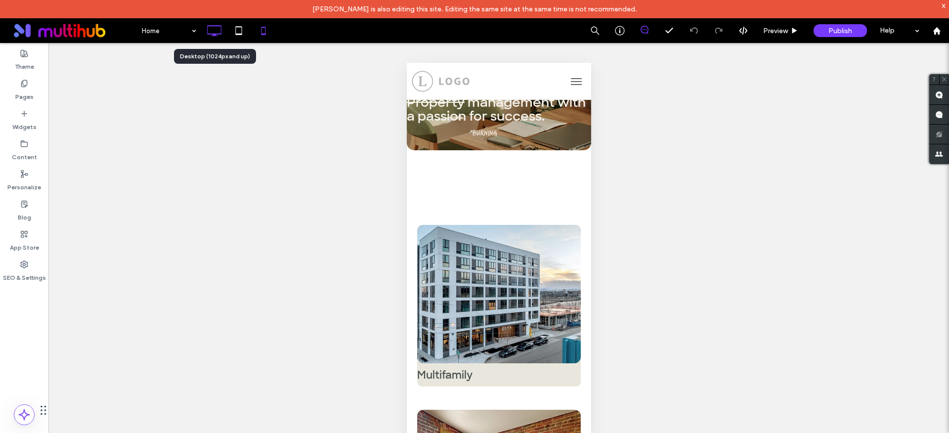
click at [214, 33] on icon at bounding box center [214, 31] width 20 height 20
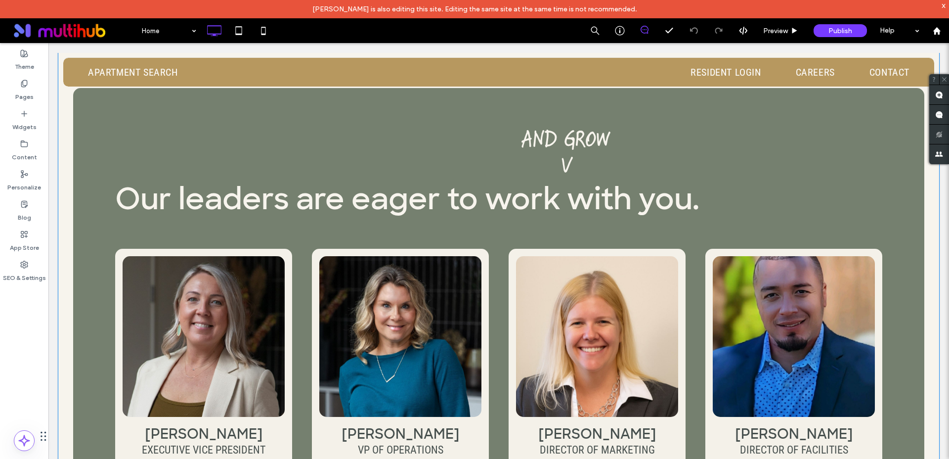
scroll to position [1124, 0]
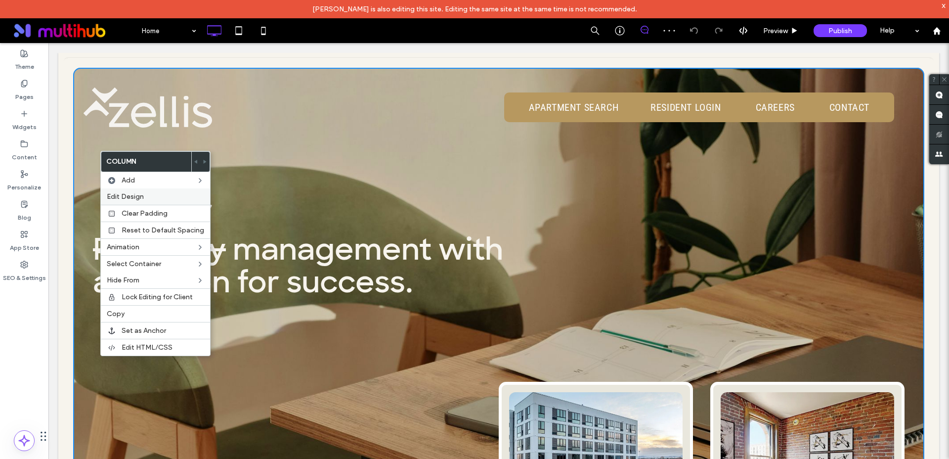
click at [136, 195] on span "Edit Design" at bounding box center [125, 196] width 37 height 8
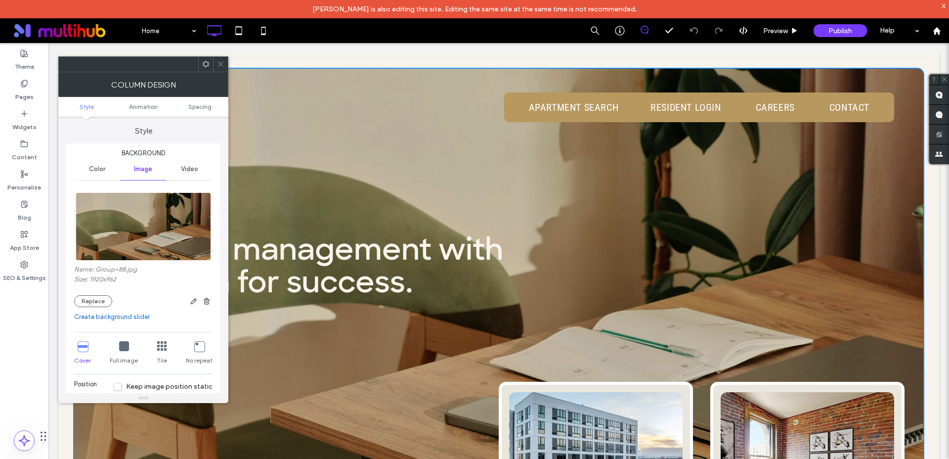
click at [186, 166] on span "Video" at bounding box center [189, 169] width 17 height 8
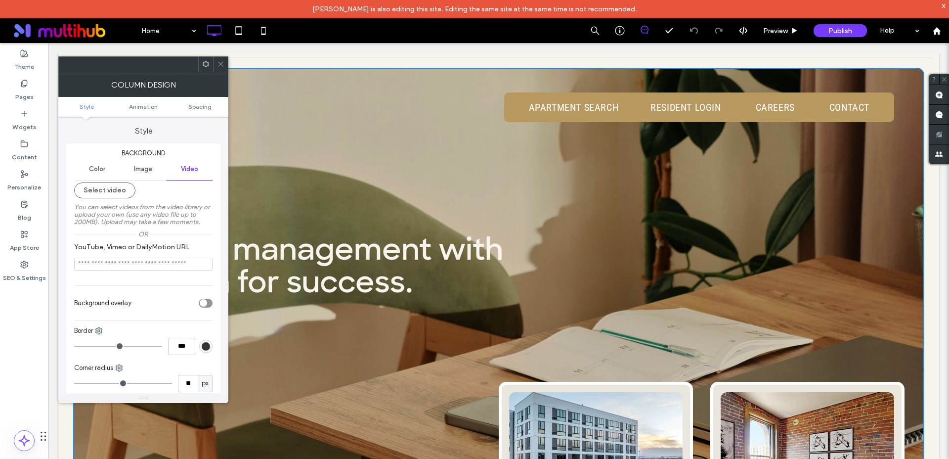
click at [217, 63] on icon at bounding box center [220, 63] width 7 height 7
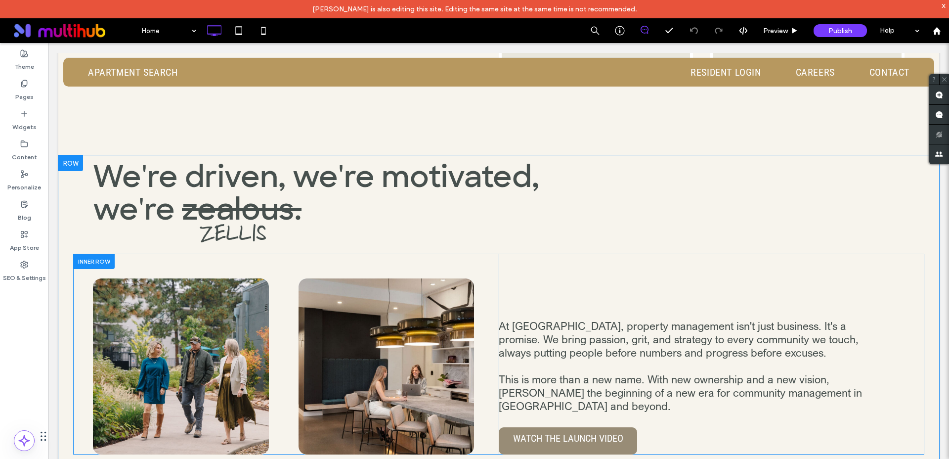
scroll to position [513, 0]
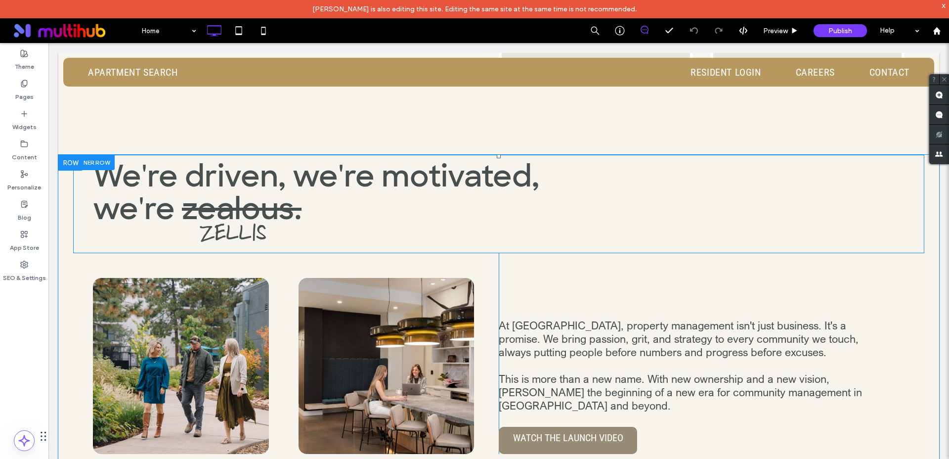
click at [466, 233] on div "We're driven, we're motivated, we're zealous. ZELLIS Click To Paste" at bounding box center [499, 204] width 812 height 98
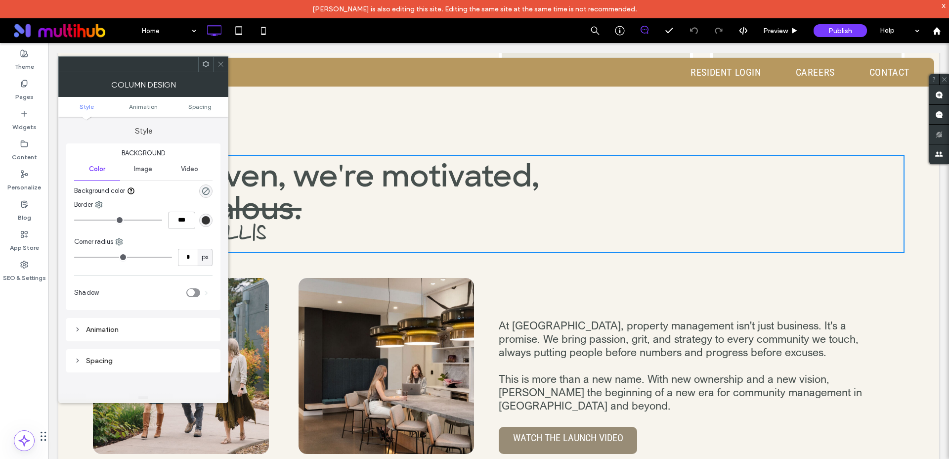
click at [218, 63] on icon at bounding box center [220, 63] width 7 height 7
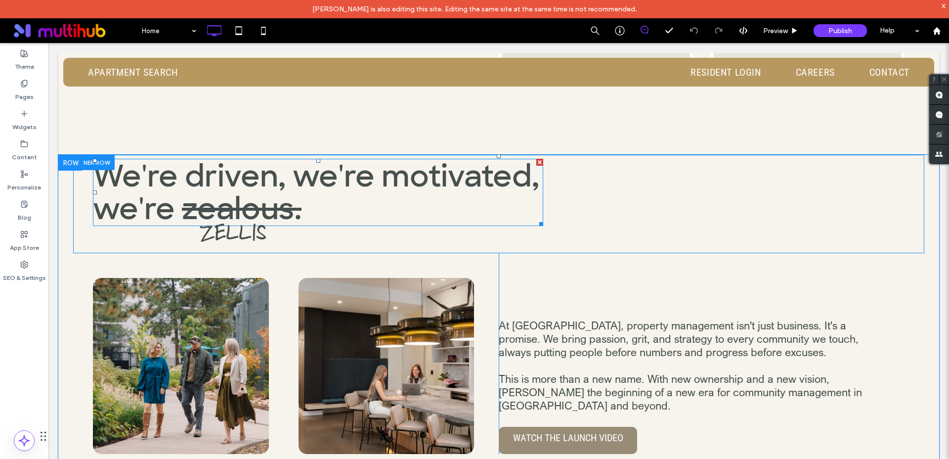
click at [206, 182] on span "We're driven, we're motivated, we're" at bounding box center [316, 192] width 446 height 72
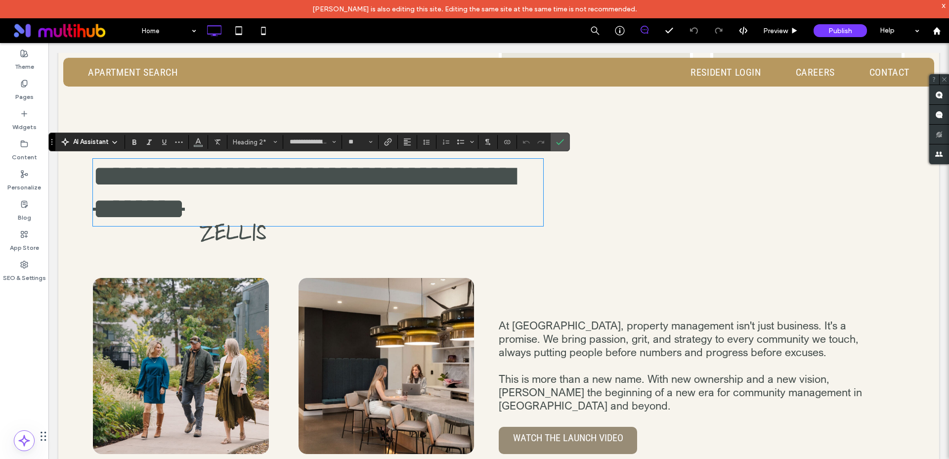
click at [243, 235] on span "ZELLIS" at bounding box center [233, 234] width 66 height 25
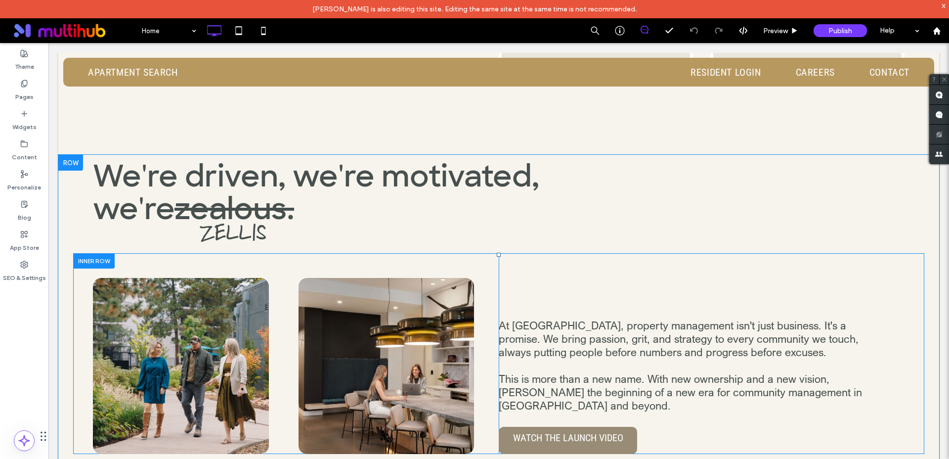
click at [734, 302] on div "At [GEOGRAPHIC_DATA], property management isn't just business. It's a promise. …" at bounding box center [702, 353] width 406 height 201
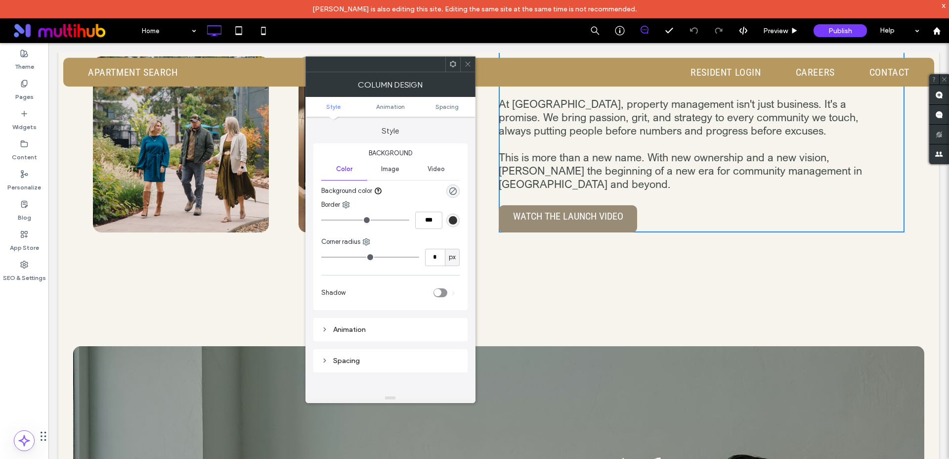
scroll to position [787, 0]
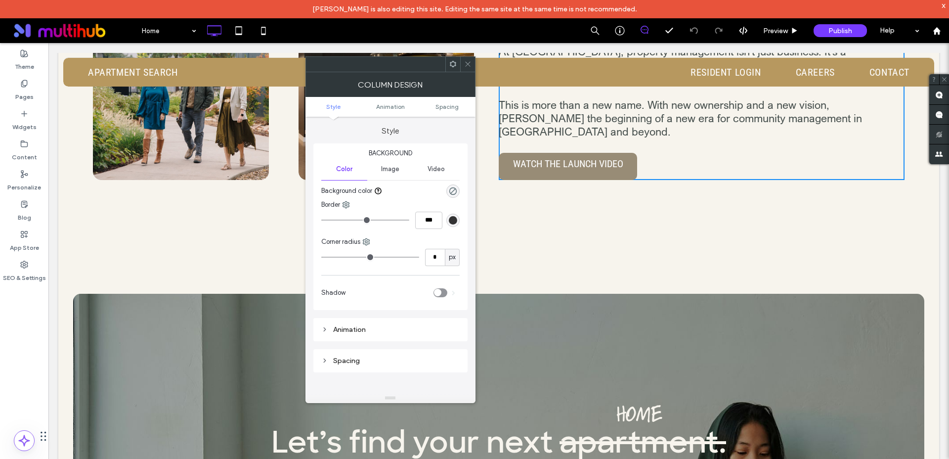
click at [469, 66] on icon at bounding box center [467, 63] width 7 height 7
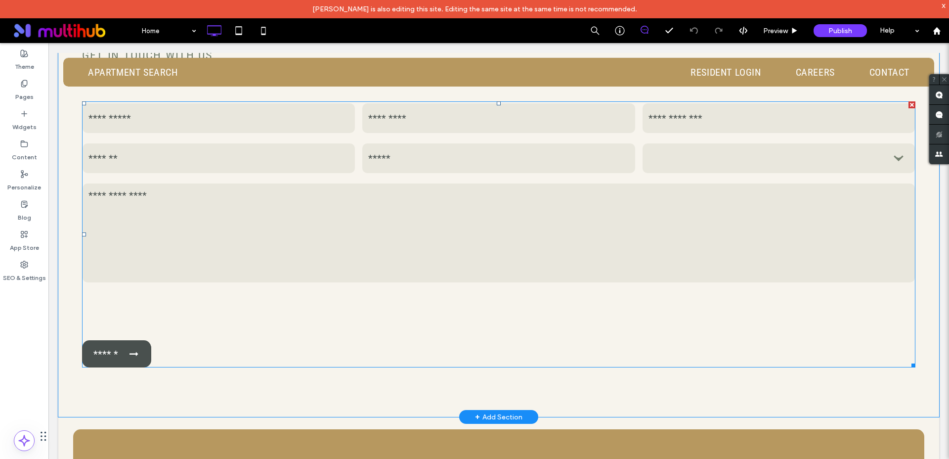
scroll to position [2303, 0]
